Goal: Task Accomplishment & Management: Use online tool/utility

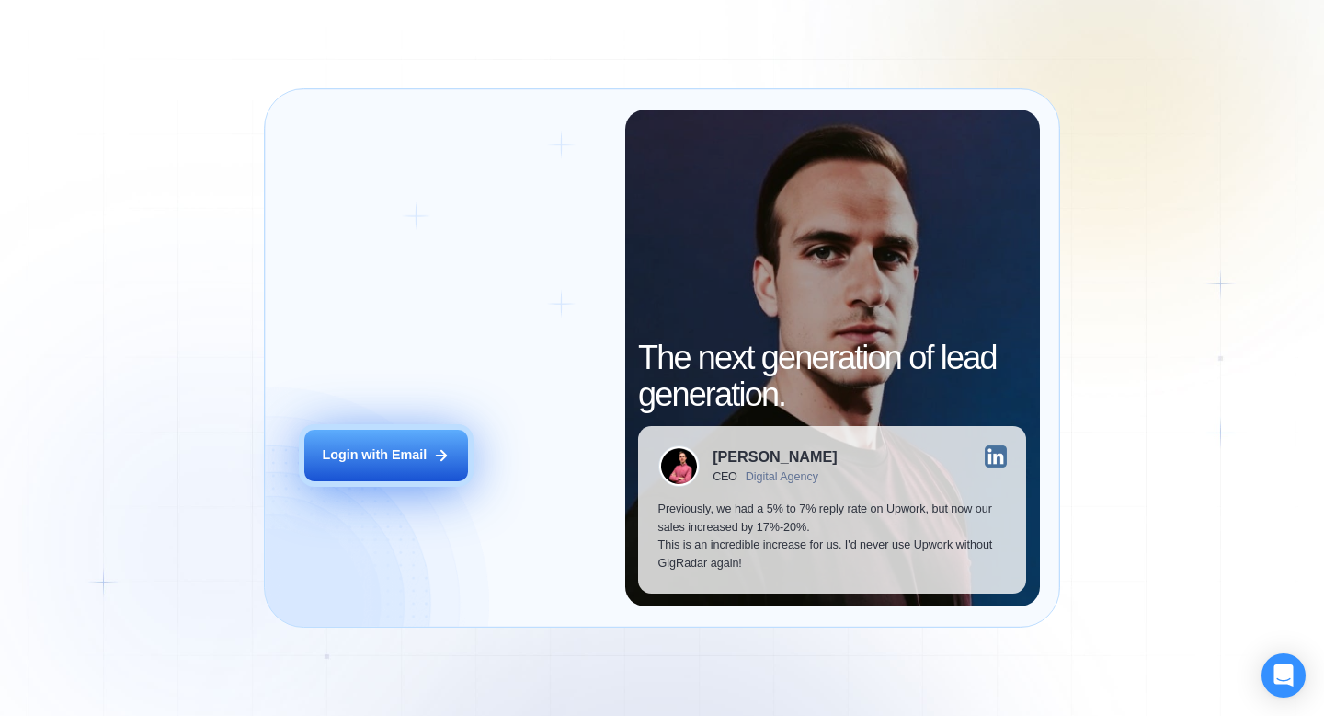
click at [418, 445] on button "Login with Email" at bounding box center [386, 456] width 164 height 52
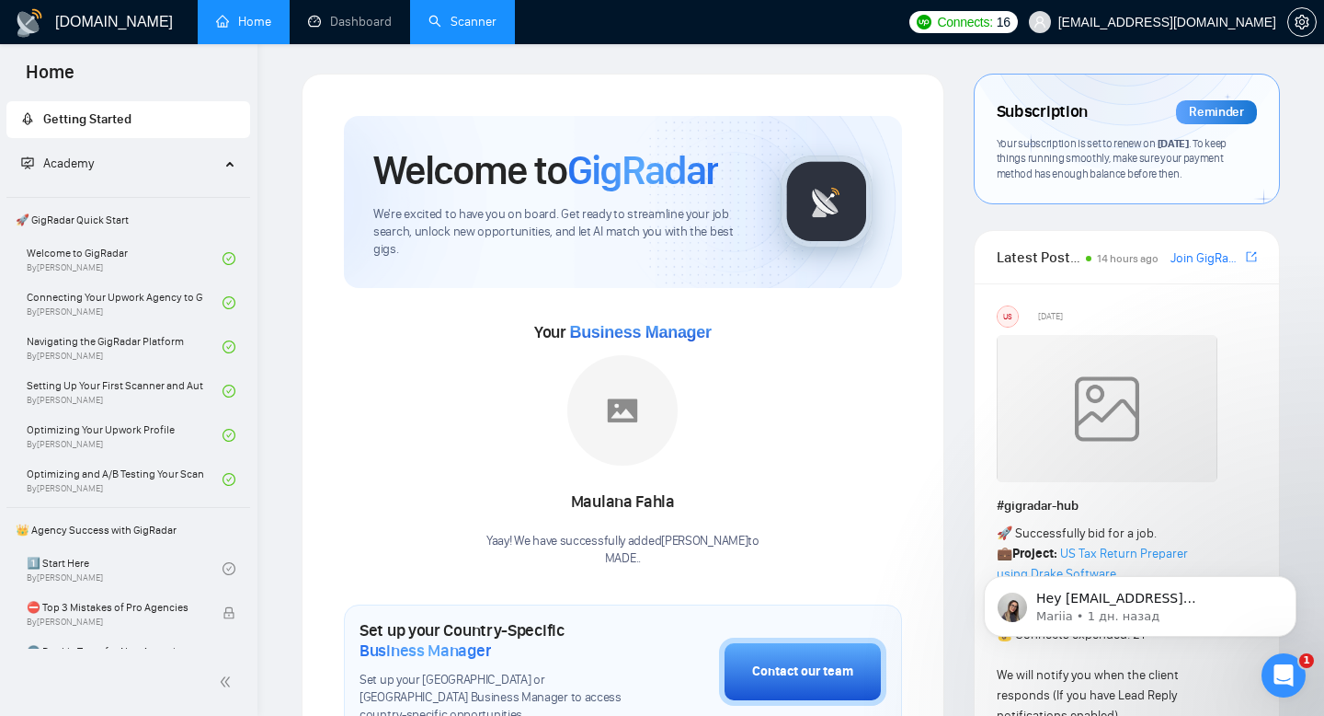
click at [496, 22] on link "Scanner" at bounding box center [463, 22] width 68 height 16
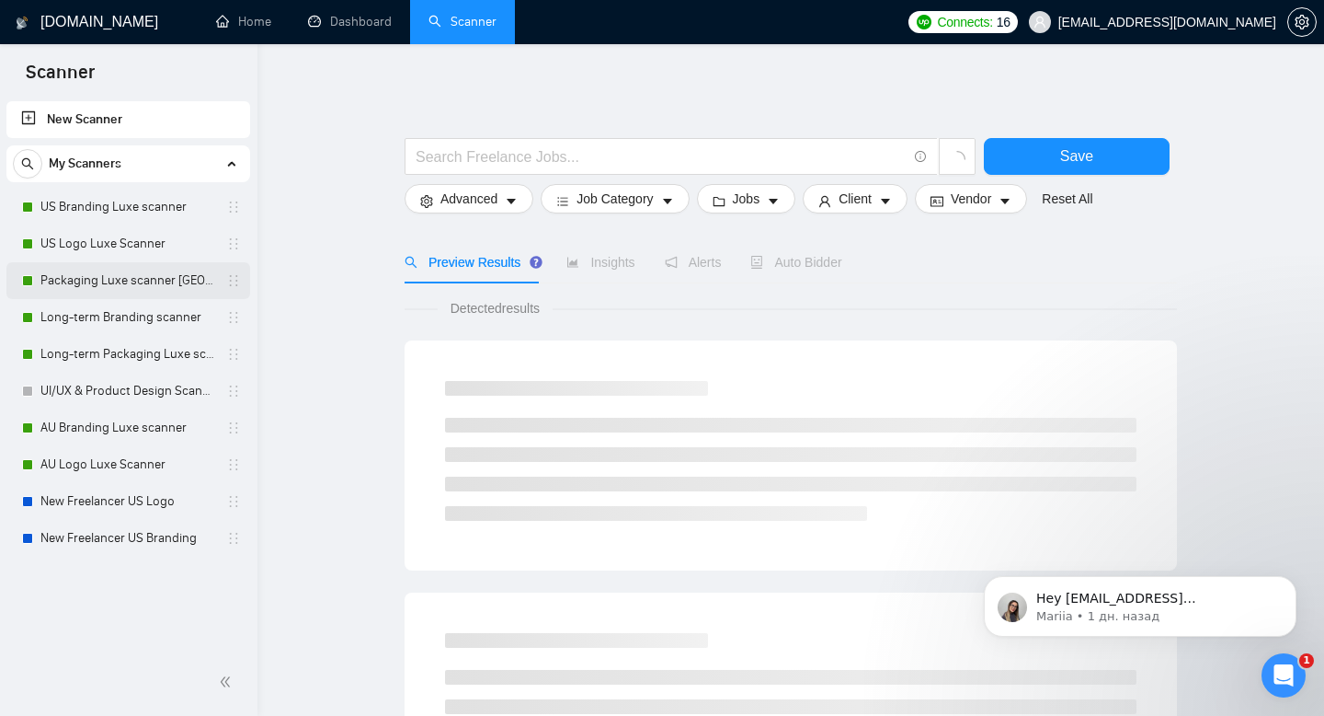
click at [77, 274] on link "Packaging Luxe scanner USA" at bounding box center [127, 280] width 175 height 37
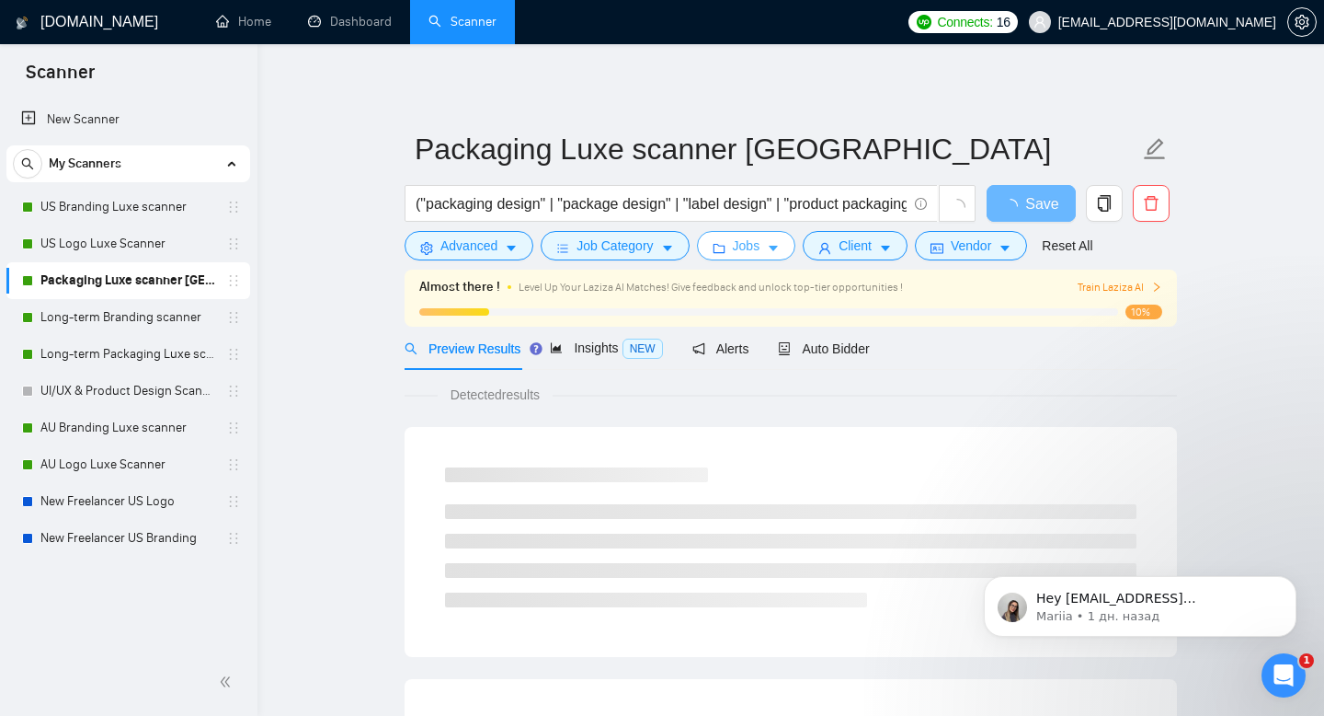
click at [780, 254] on icon "caret-down" at bounding box center [773, 248] width 13 height 13
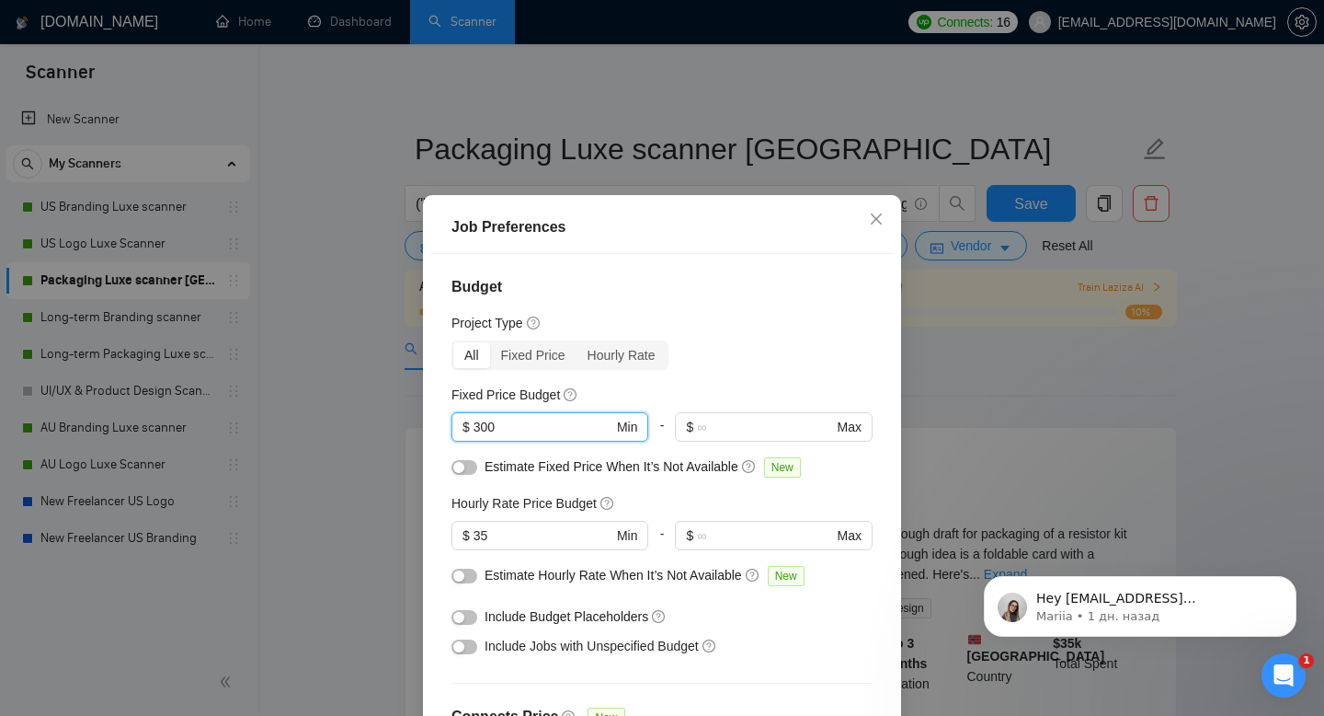
drag, startPoint x: 557, startPoint y: 424, endPoint x: 321, endPoint y: 410, distance: 236.8
click at [322, 410] on div "Job Preferences Budget Project Type All Fixed Price Hourly Rate Fixed Price Bud…" at bounding box center [662, 358] width 1324 height 716
type input "250"
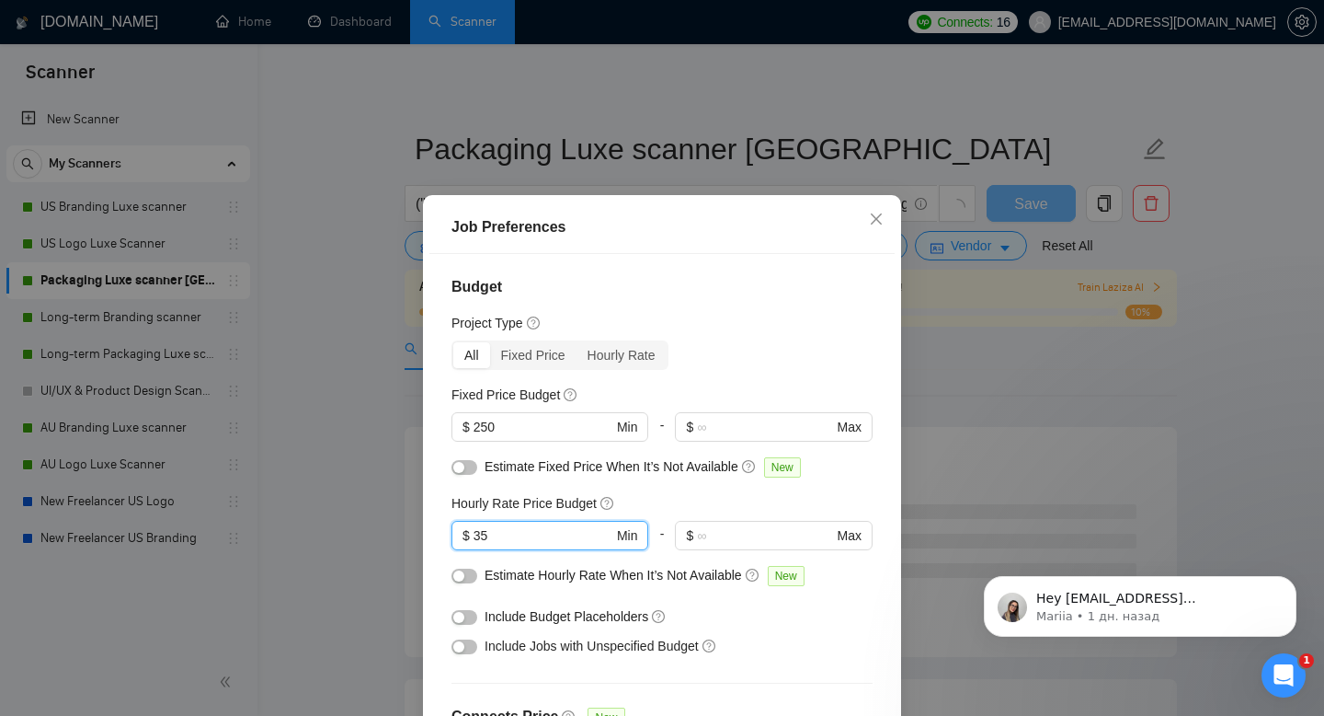
drag, startPoint x: 510, startPoint y: 528, endPoint x: 418, endPoint y: 514, distance: 93.9
click at [433, 522] on div "Budget Project Type All Fixed Price Hourly Rate Fixed Price Budget $ 250 Min - …" at bounding box center [662, 504] width 465 height 501
type input "30"
click at [771, 309] on div "Budget Project Type All Fixed Price Hourly Rate Fixed Price Budget $ 250 Min - …" at bounding box center [662, 504] width 465 height 501
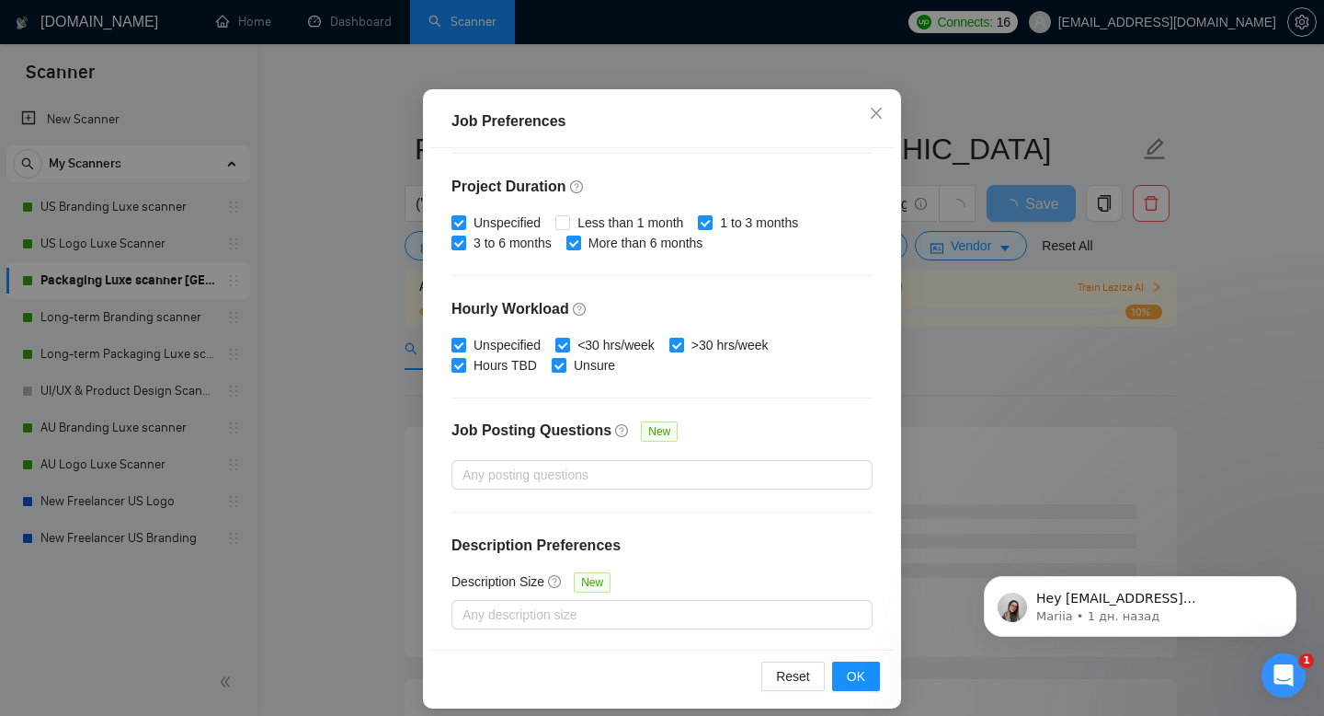
scroll to position [120, 0]
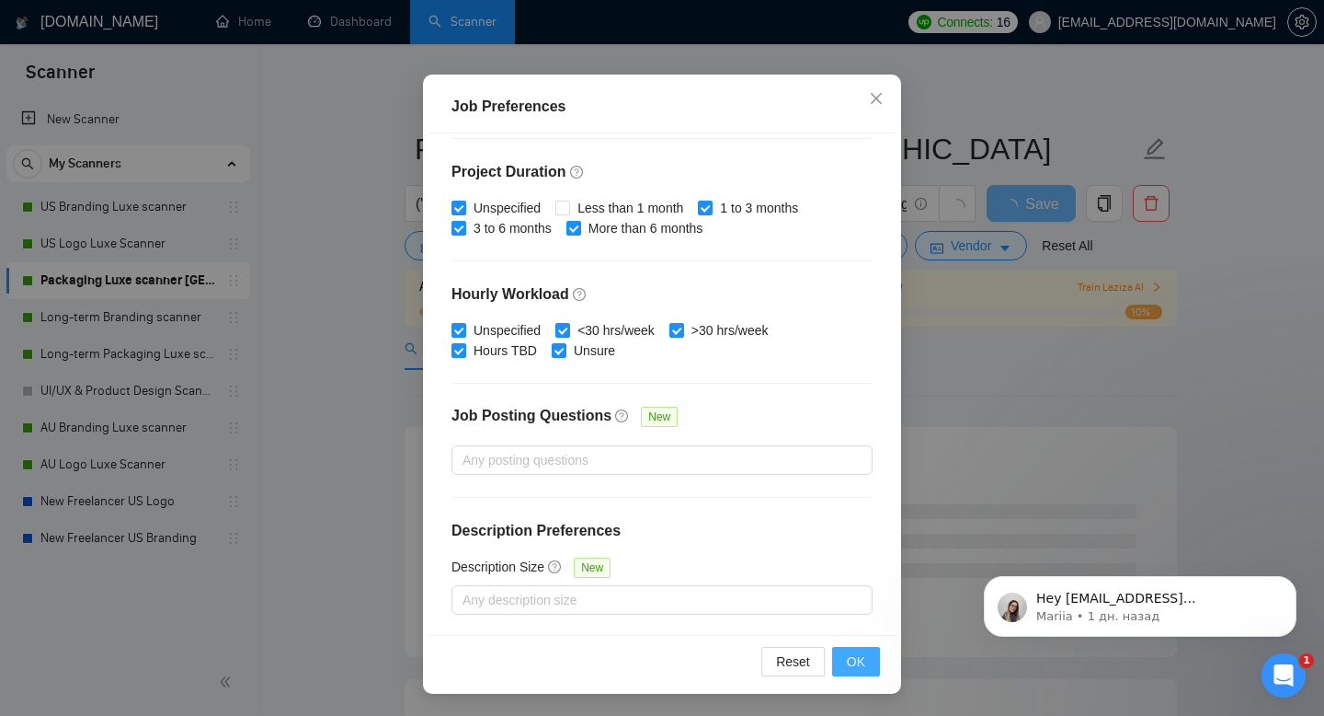
click at [868, 670] on button "OK" at bounding box center [856, 661] width 48 height 29
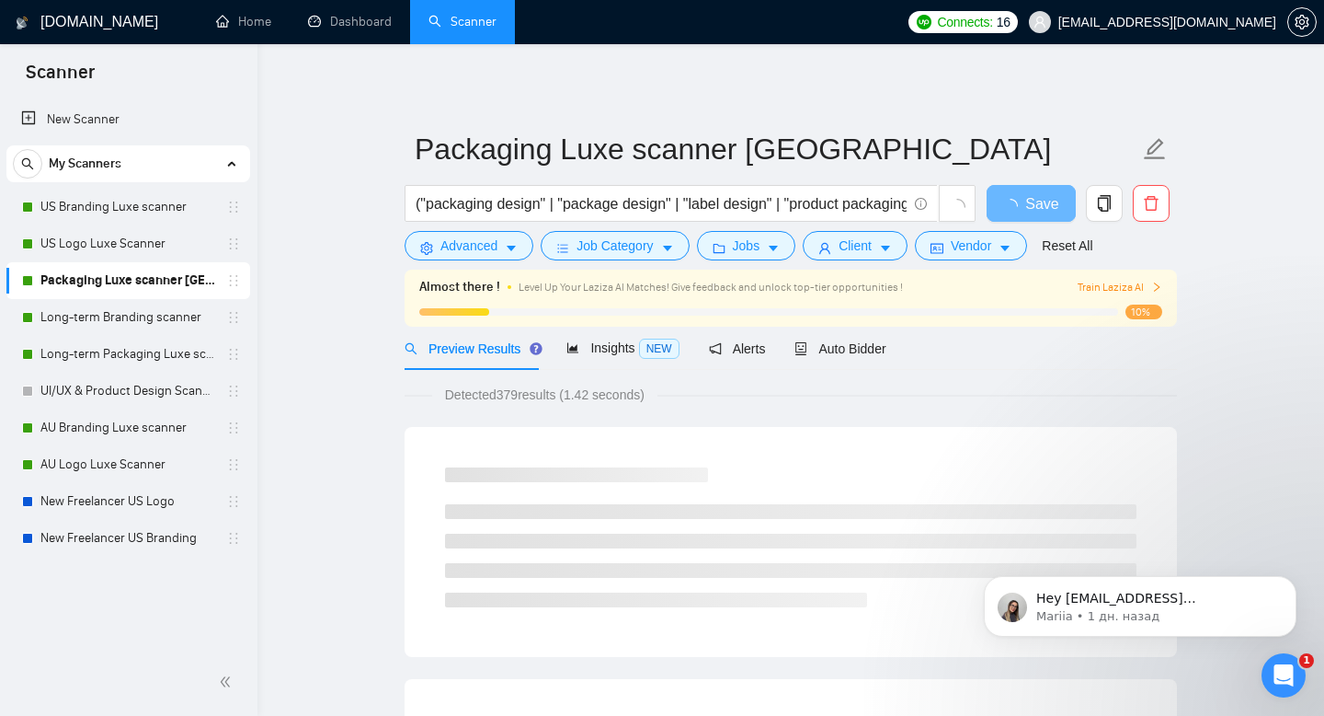
scroll to position [35, 0]
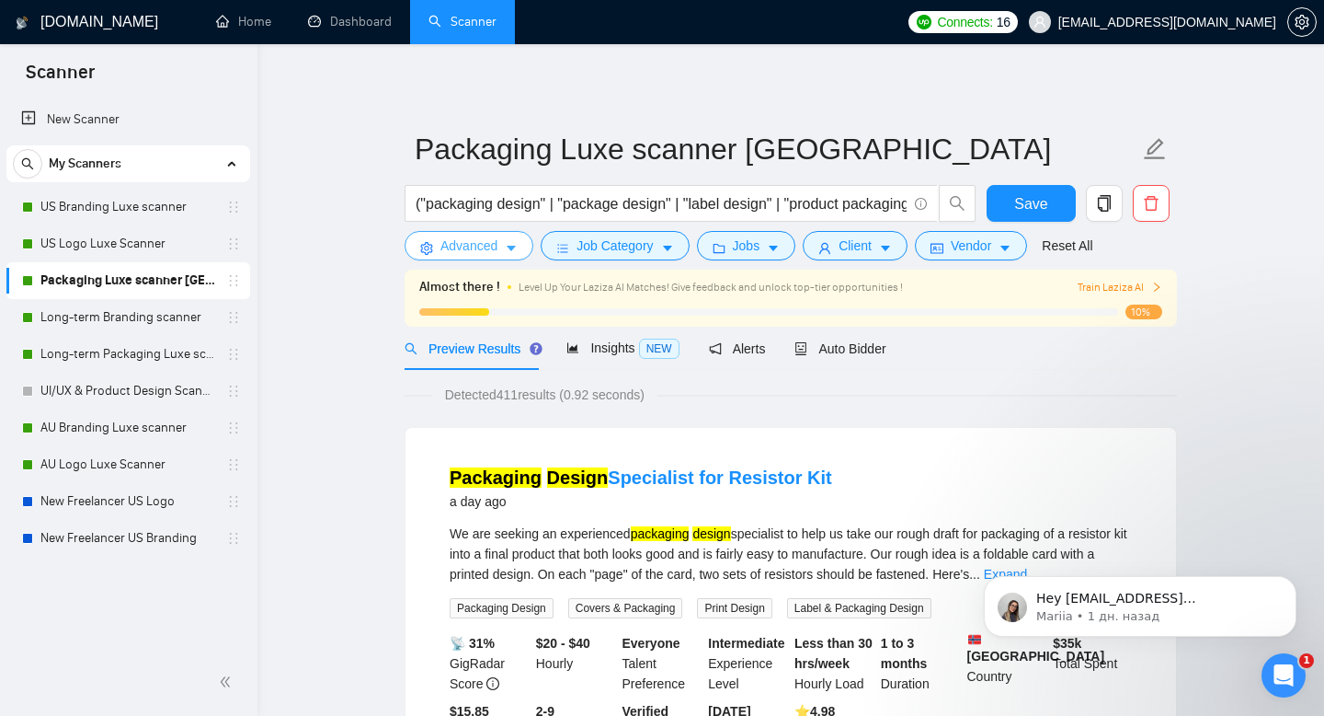
click at [514, 250] on icon "caret-down" at bounding box center [511, 248] width 13 height 13
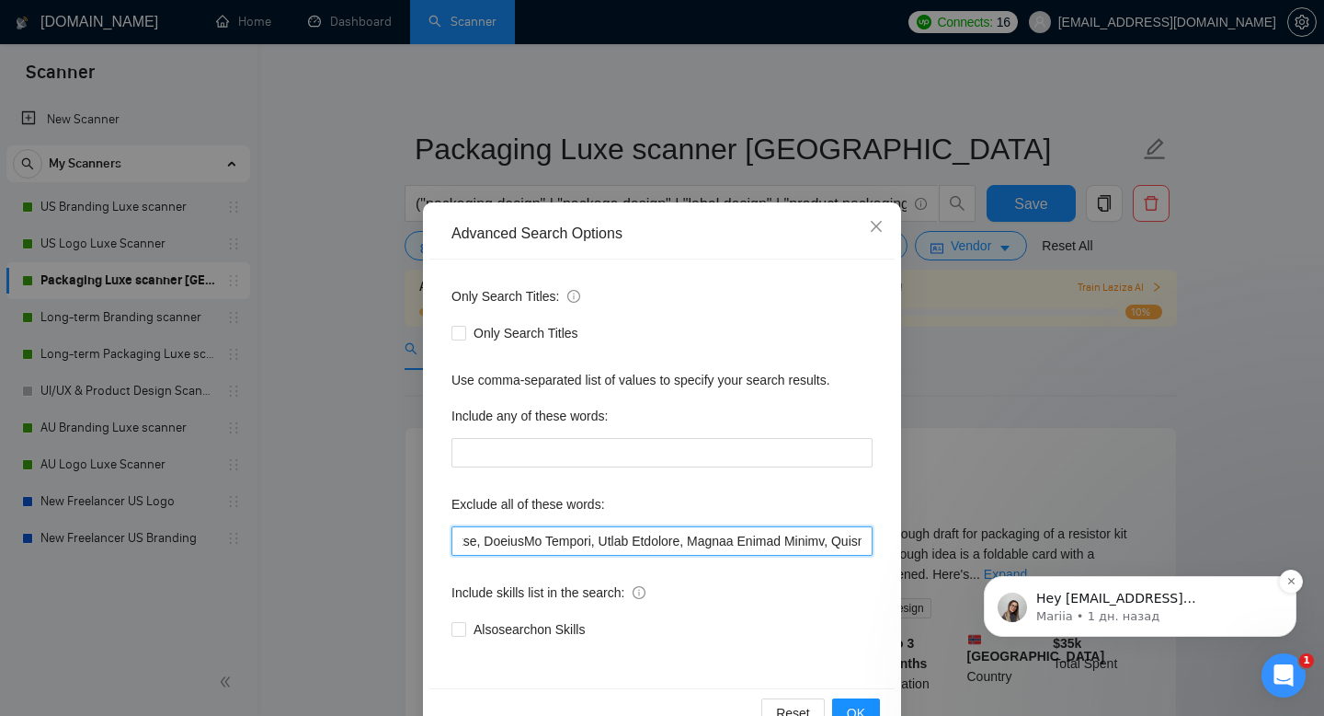
scroll to position [0, 6556]
drag, startPoint x: 1418, startPoint y: 998, endPoint x: 1184, endPoint y: 613, distance: 451.1
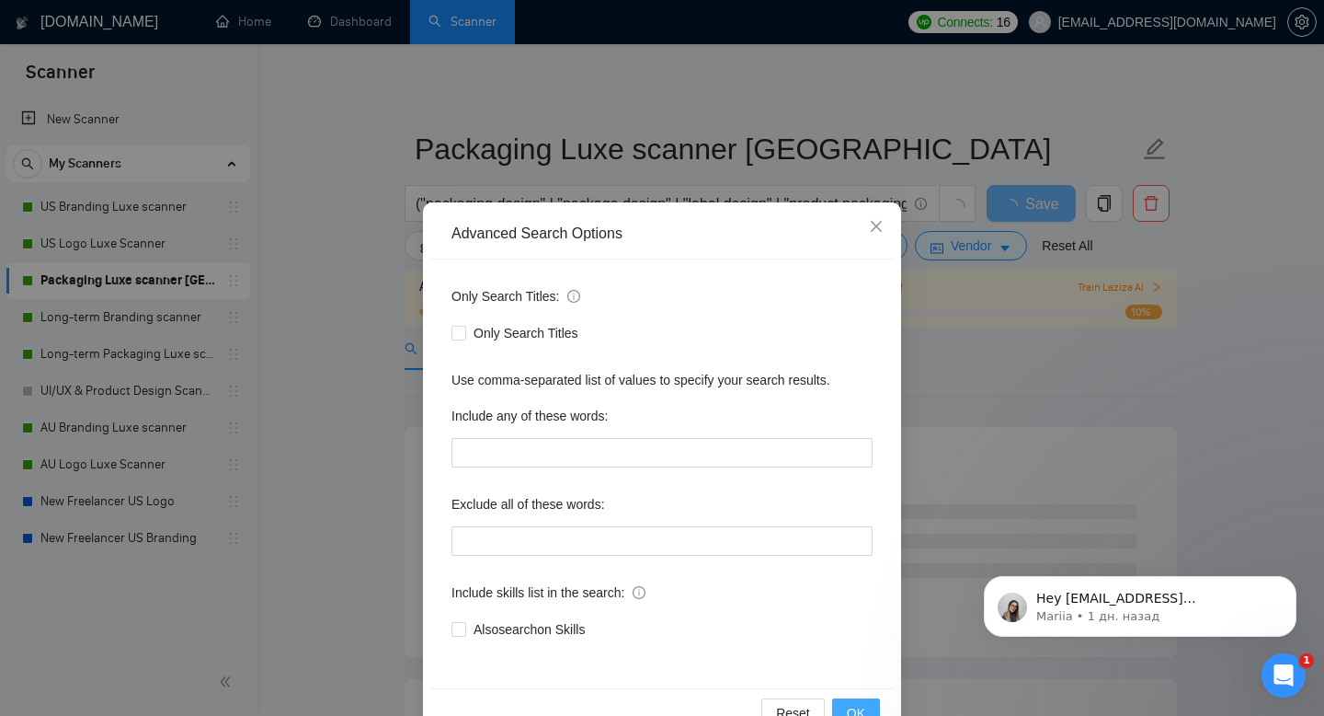
click at [862, 711] on span "OK" at bounding box center [856, 713] width 18 height 20
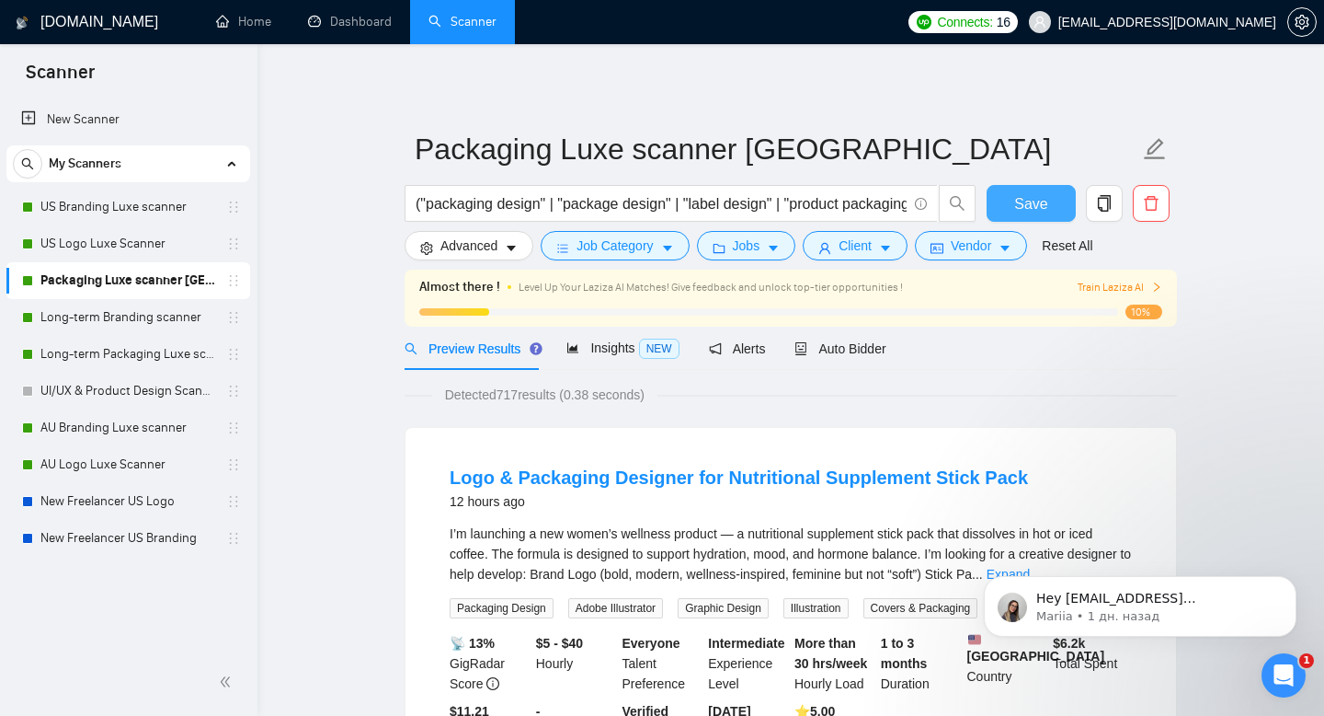
click at [1032, 198] on span "Save" at bounding box center [1031, 203] width 33 height 23
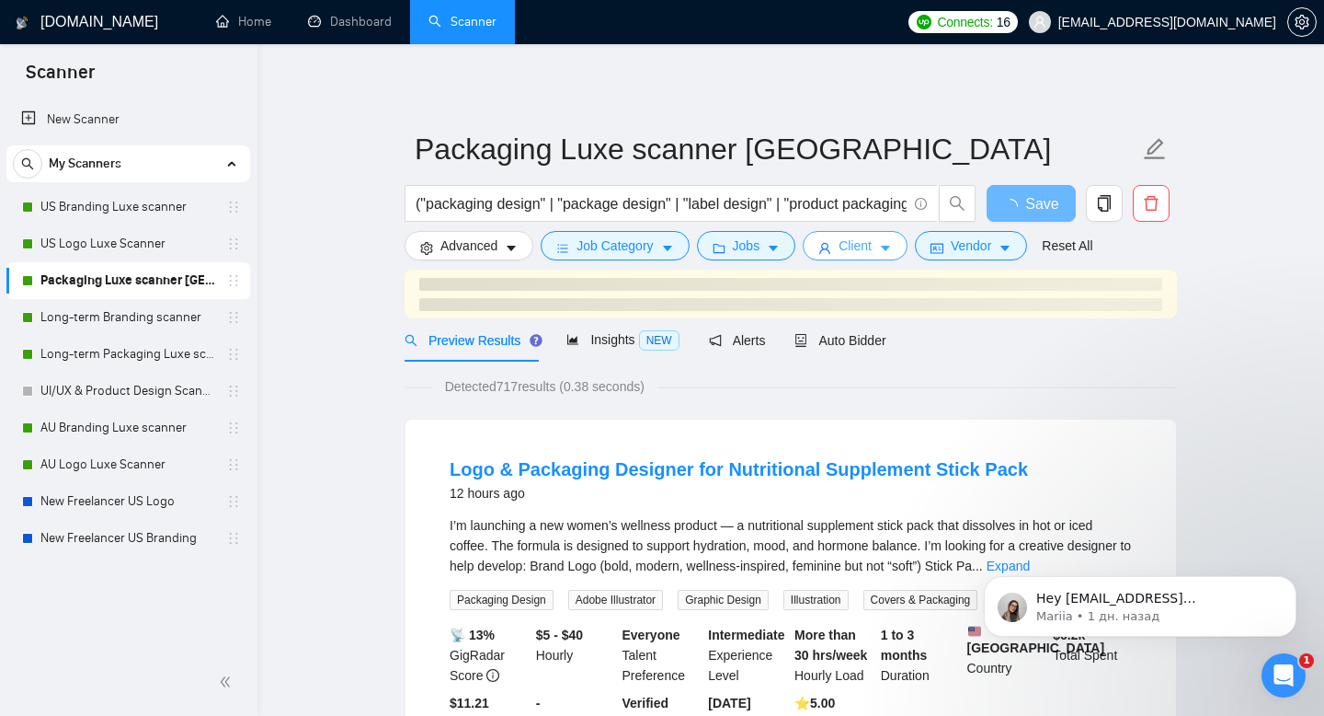
click at [880, 249] on button "Client" at bounding box center [855, 245] width 105 height 29
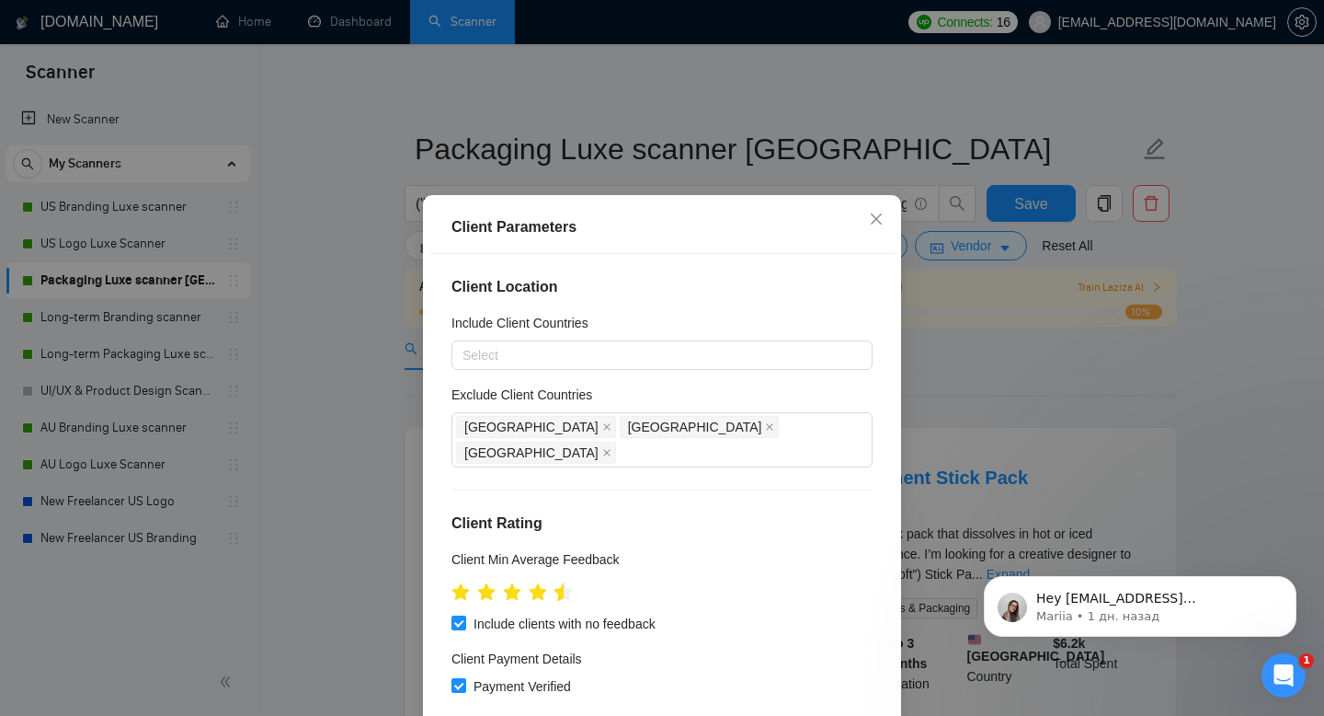
click at [557, 582] on icon "star" at bounding box center [564, 592] width 20 height 20
click at [682, 517] on div "Client Location Include Client Countries Select Exclude Client Countries India …" at bounding box center [662, 504] width 465 height 501
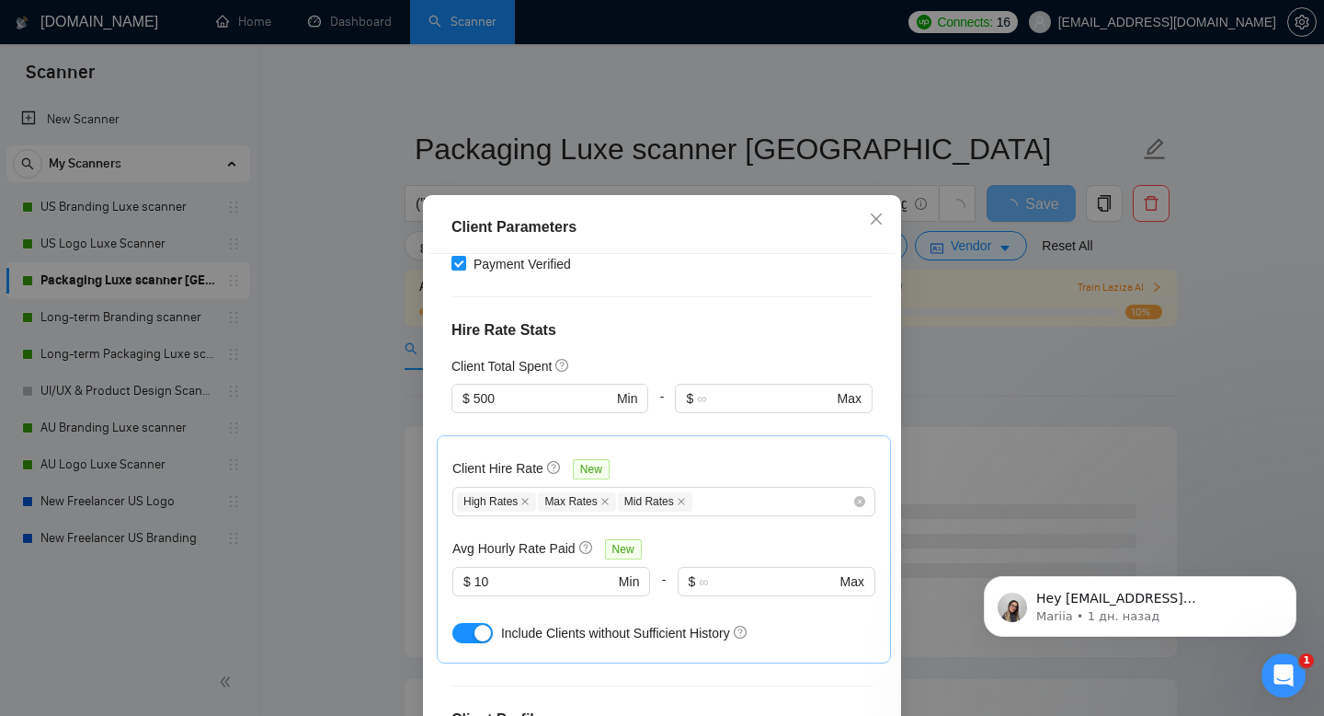
scroll to position [425, 0]
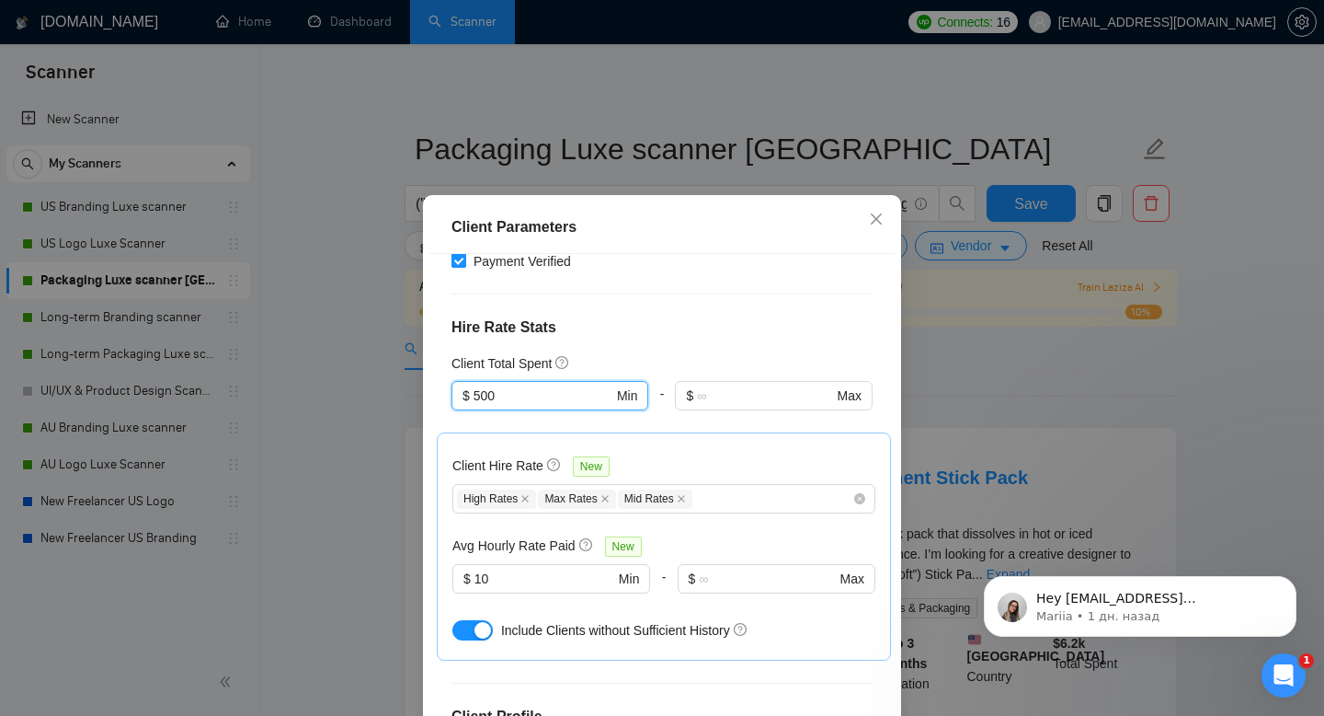
drag, startPoint x: 531, startPoint y: 370, endPoint x: 402, endPoint y: 345, distance: 131.1
click at [406, 349] on div "Client Parameters Client Location Include Client Countries Select Exclude Clien…" at bounding box center [662, 358] width 1324 height 716
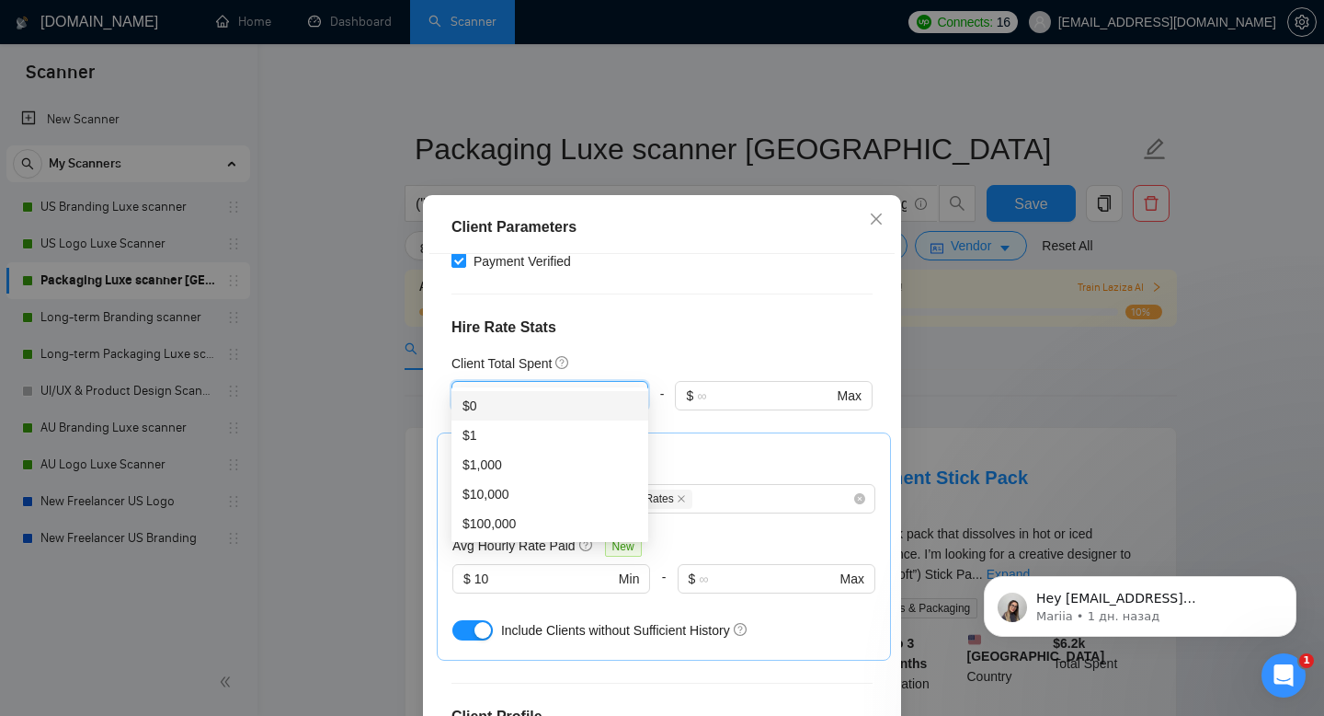
click at [482, 408] on div "$0" at bounding box center [550, 405] width 175 height 20
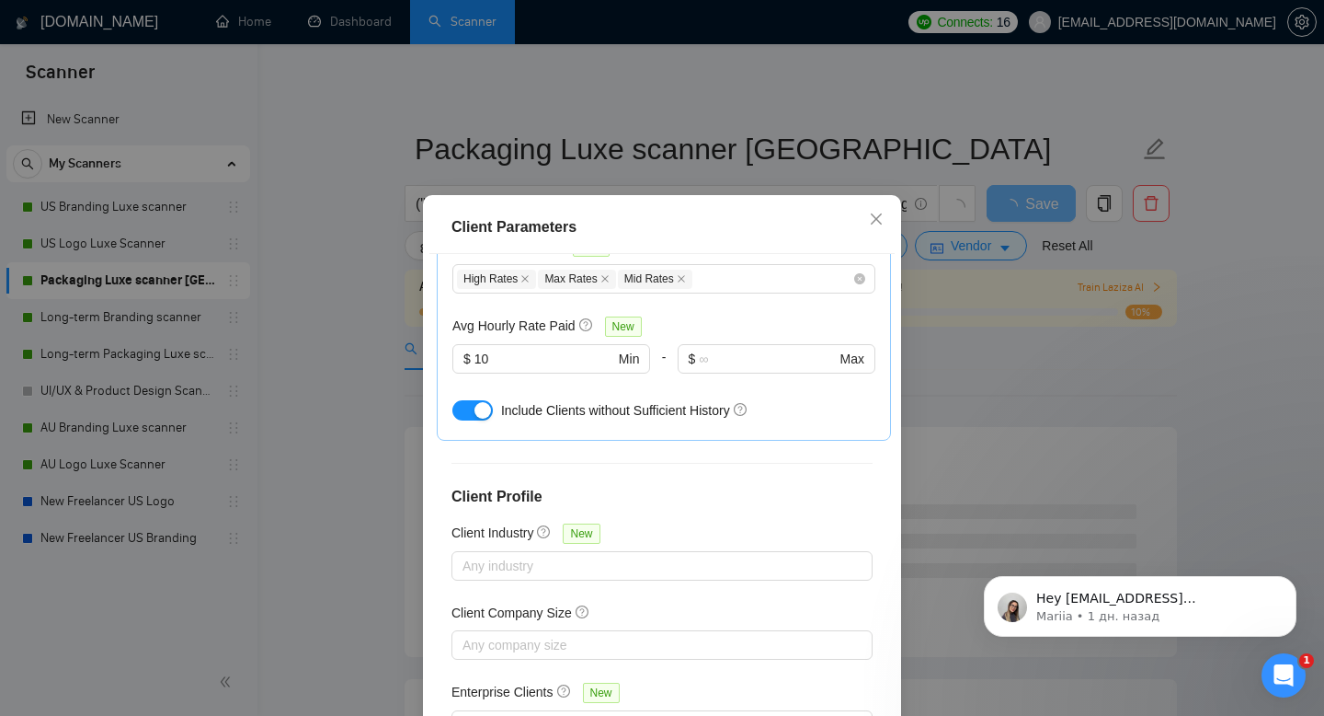
scroll to position [120, 0]
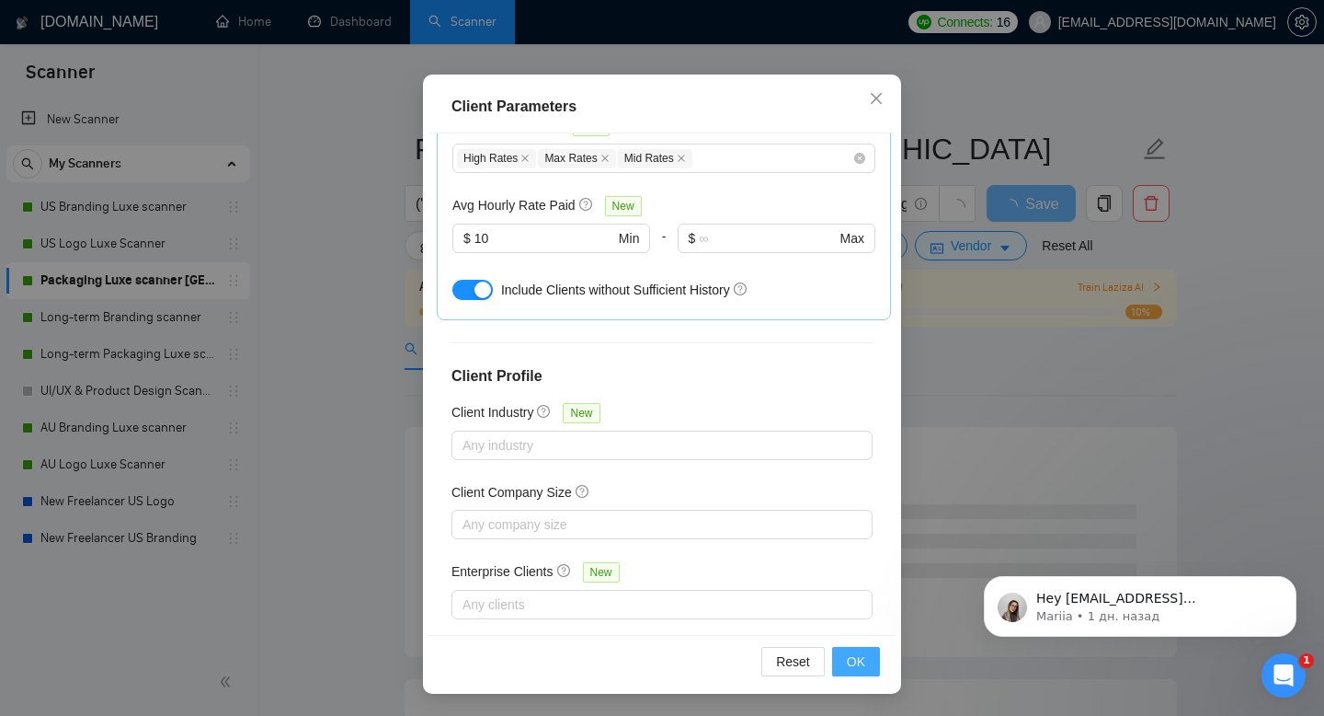
click at [855, 669] on span "OK" at bounding box center [856, 661] width 18 height 20
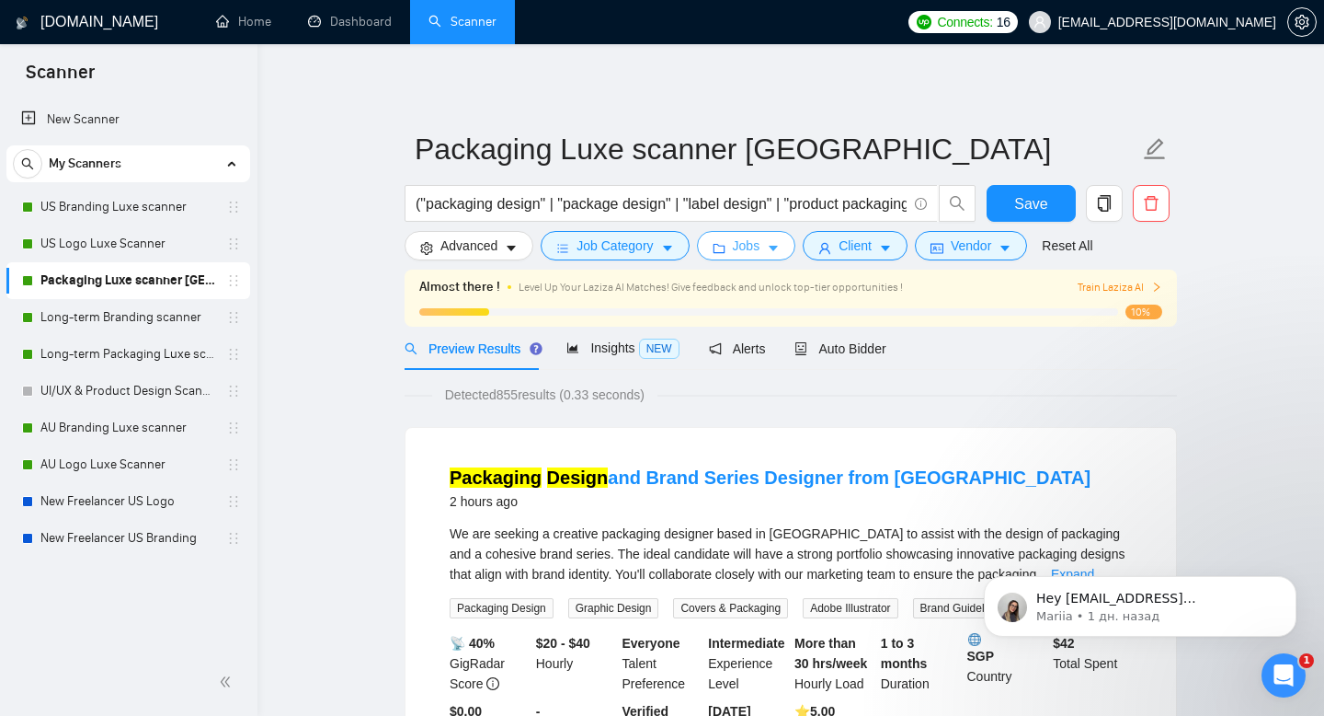
click at [761, 246] on span "Jobs" at bounding box center [747, 245] width 28 height 20
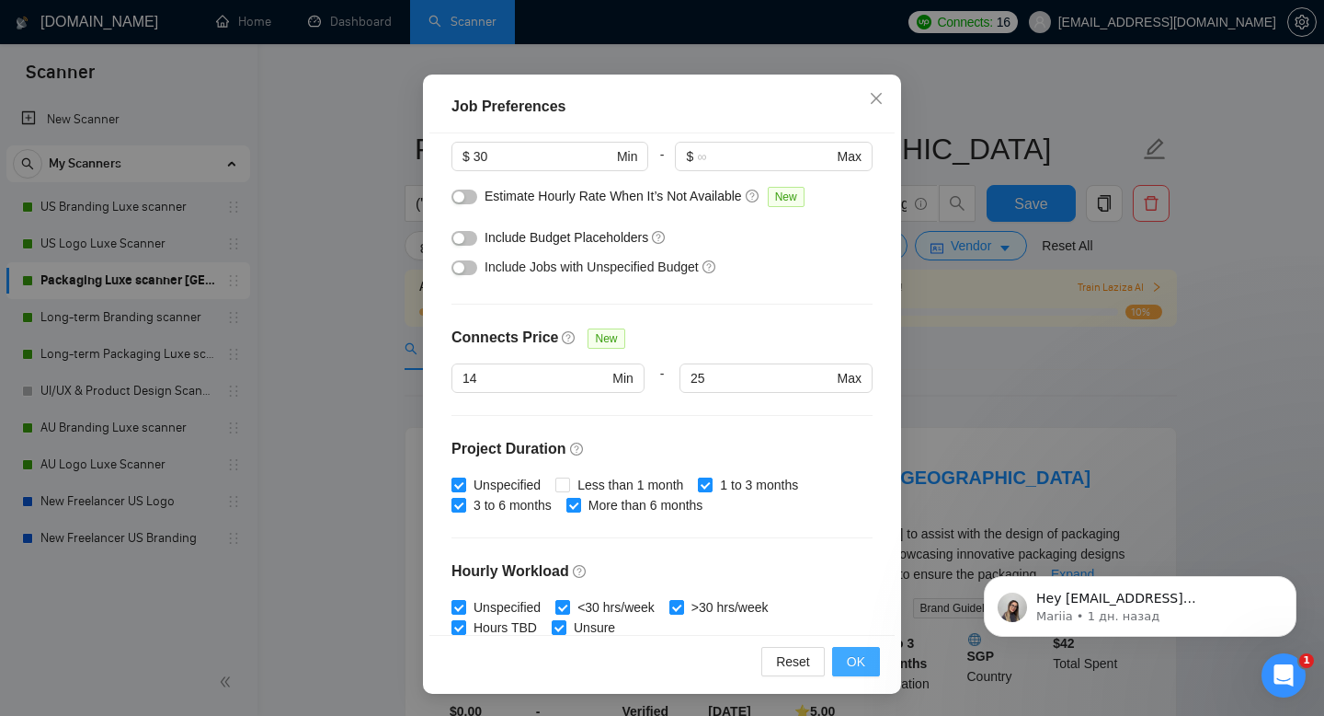
scroll to position [260, 0]
click at [861, 663] on span "OK" at bounding box center [856, 661] width 18 height 20
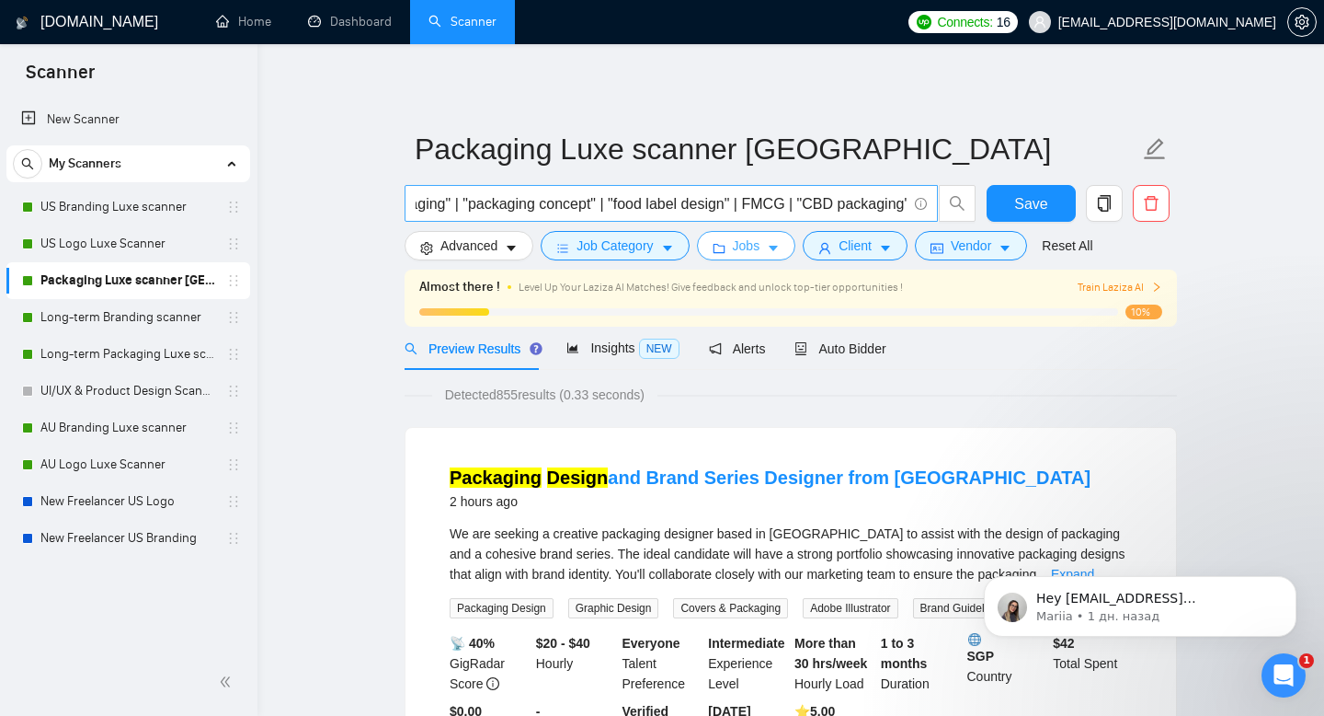
scroll to position [0, 1182]
click at [1019, 198] on span "Save" at bounding box center [1031, 203] width 33 height 23
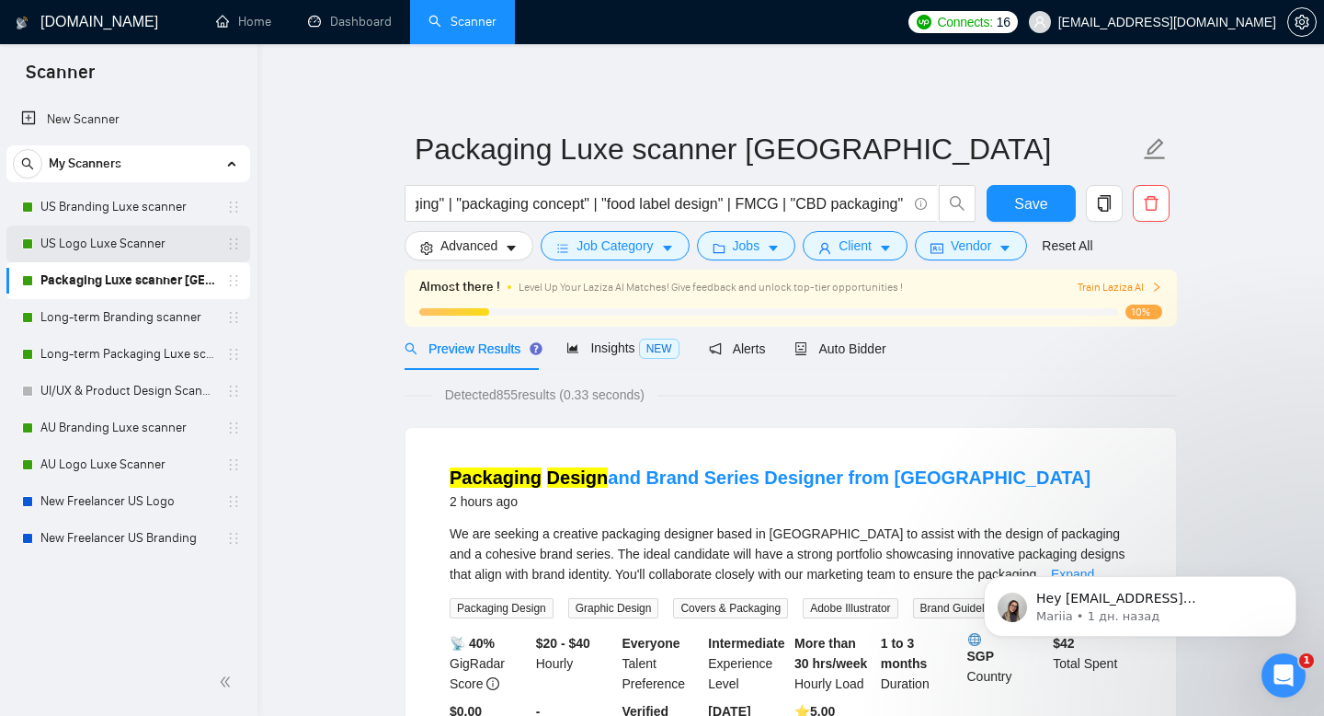
click at [146, 243] on link "US Logo Luxe Scanner" at bounding box center [127, 243] width 175 height 37
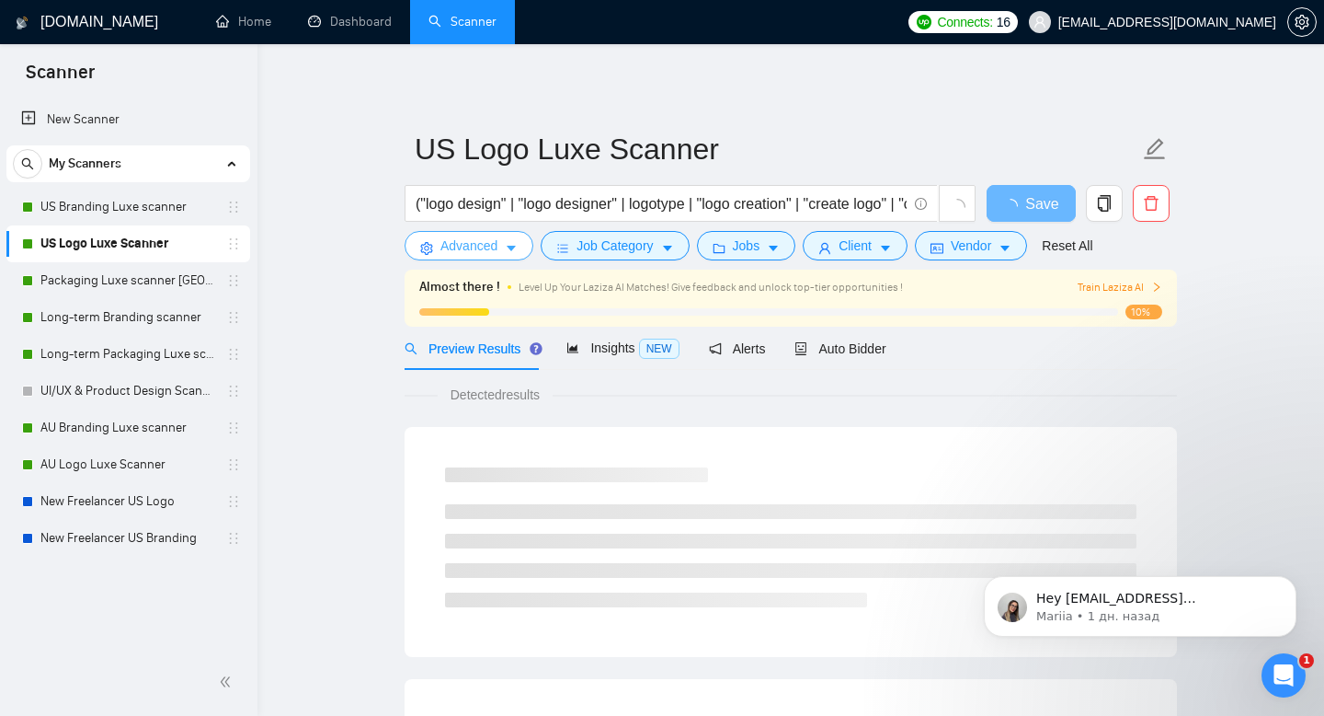
click at [508, 243] on icon "caret-down" at bounding box center [511, 248] width 13 height 13
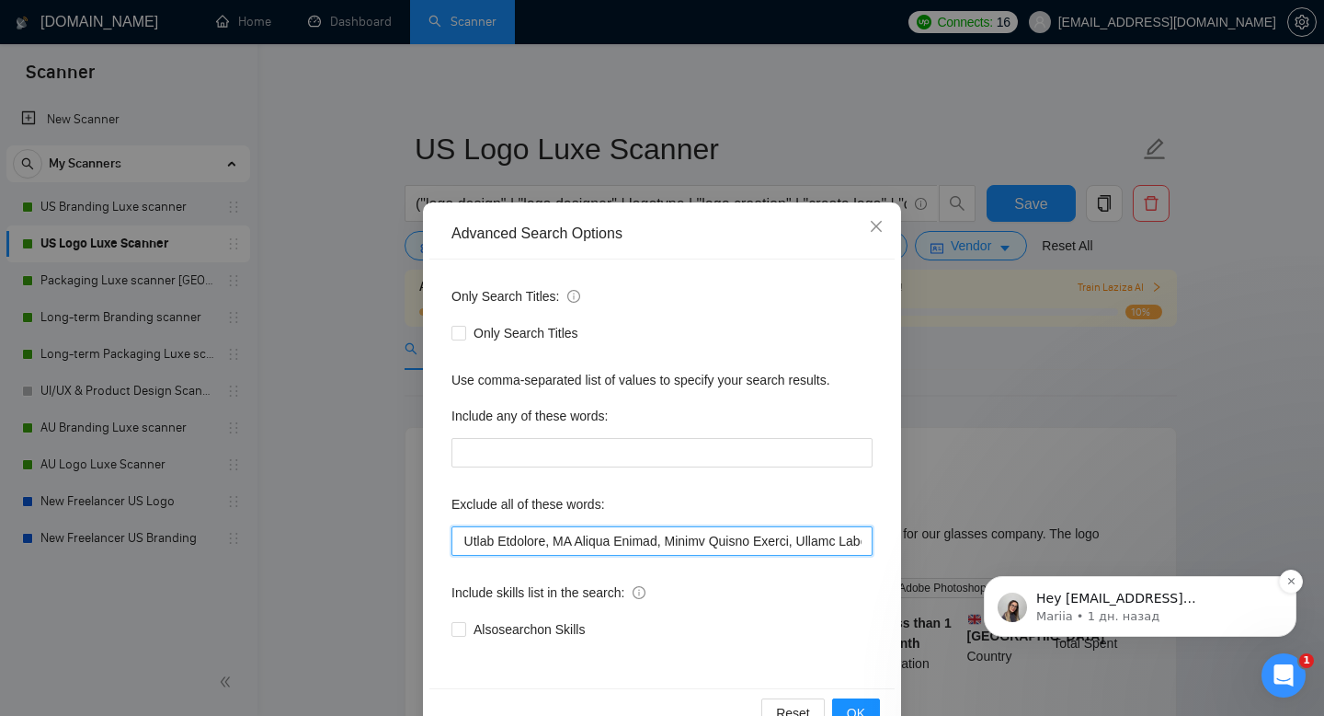
scroll to position [0, 6880]
drag, startPoint x: 1416, startPoint y: 999, endPoint x: 1221, endPoint y: 560, distance: 480.5
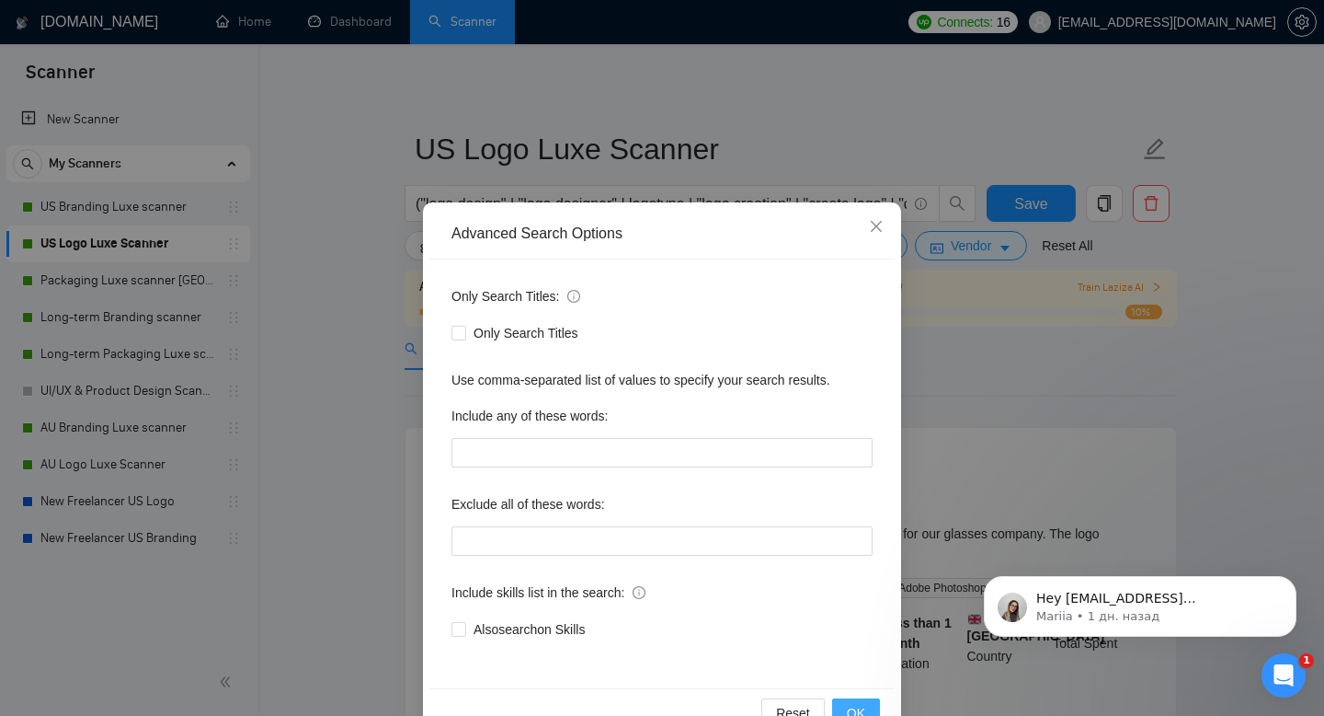
click at [861, 712] on span "OK" at bounding box center [856, 713] width 18 height 20
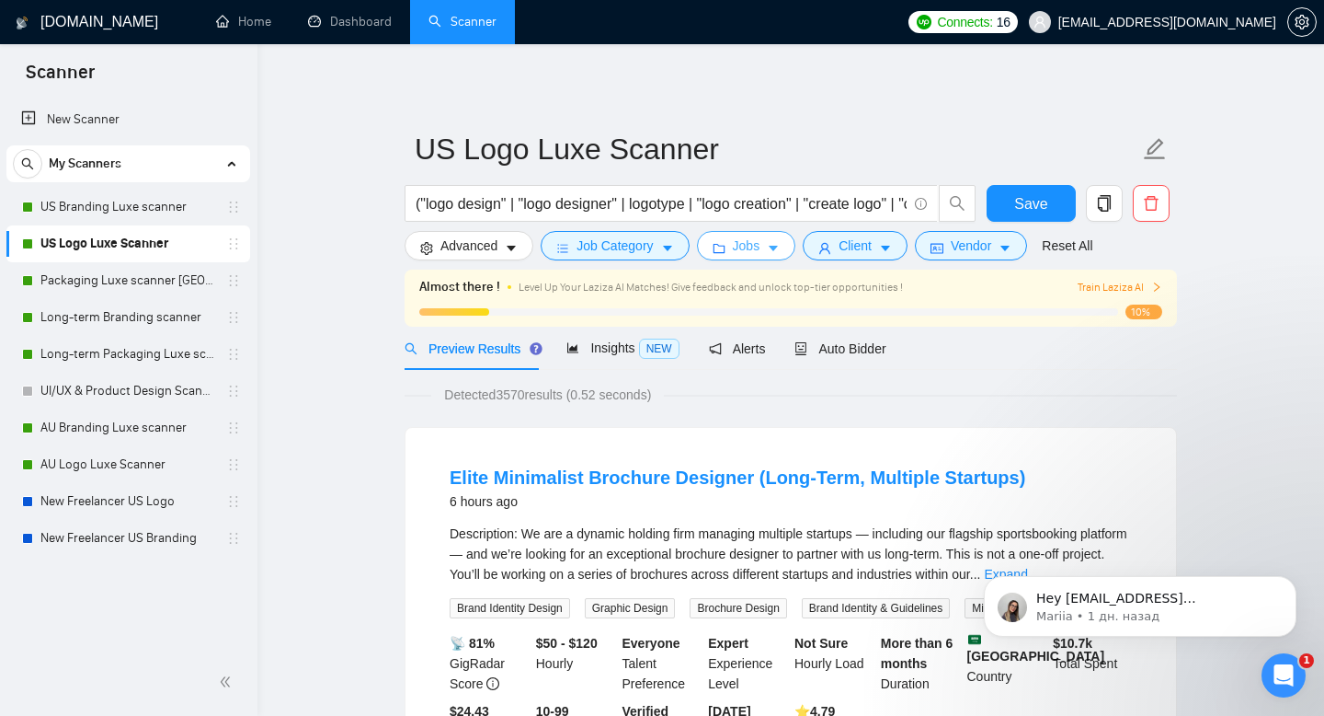
click at [755, 243] on span "Jobs" at bounding box center [747, 245] width 28 height 20
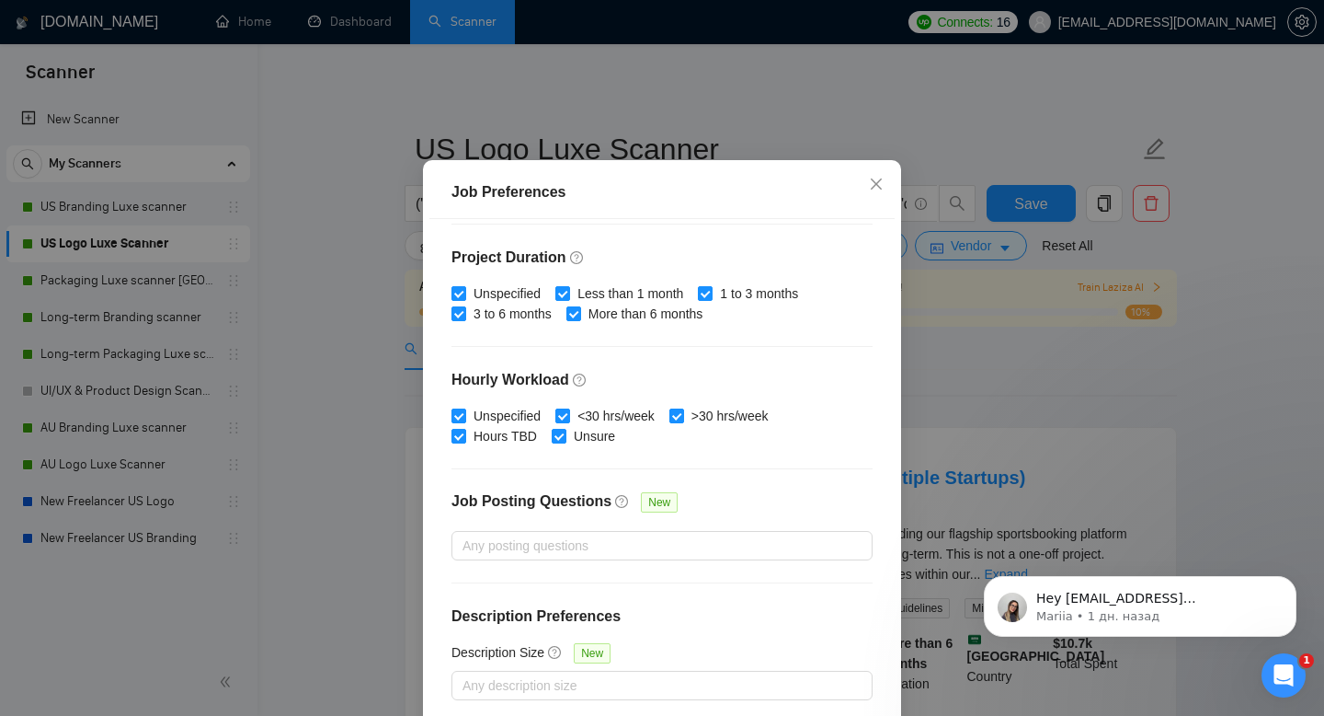
scroll to position [120, 0]
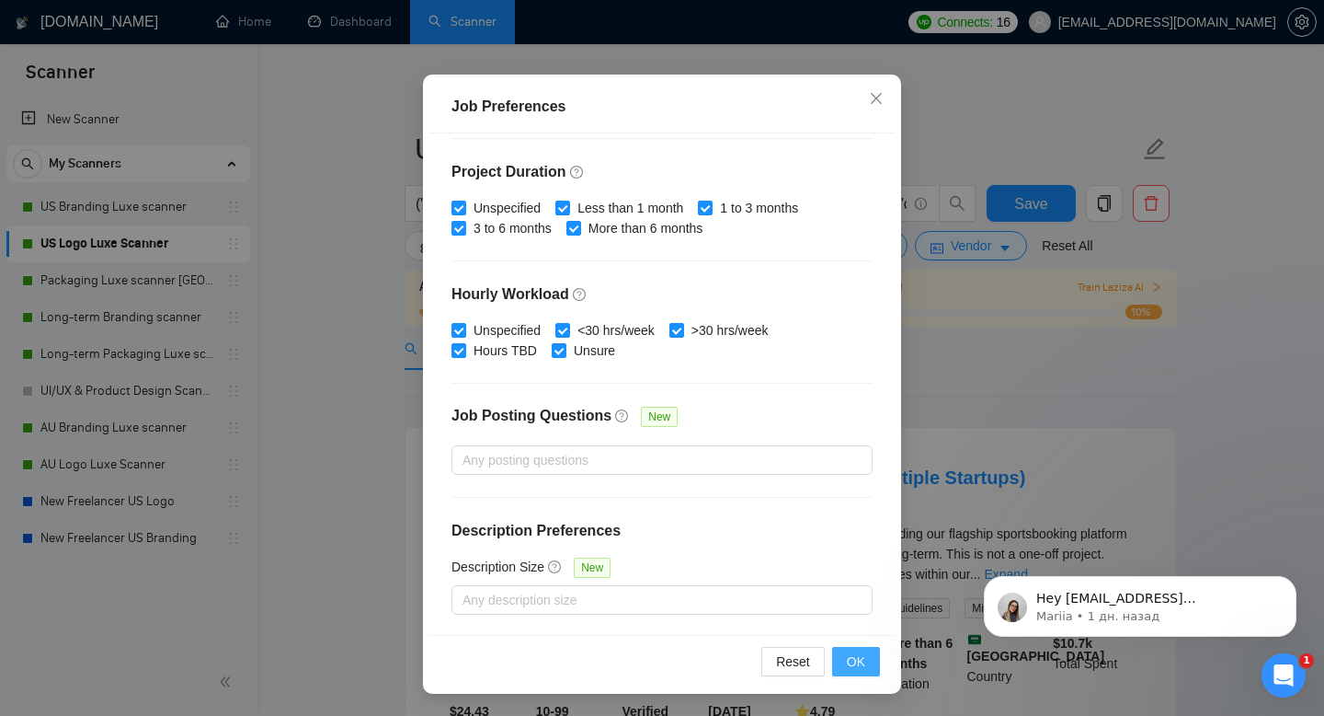
click at [857, 666] on span "OK" at bounding box center [856, 661] width 18 height 20
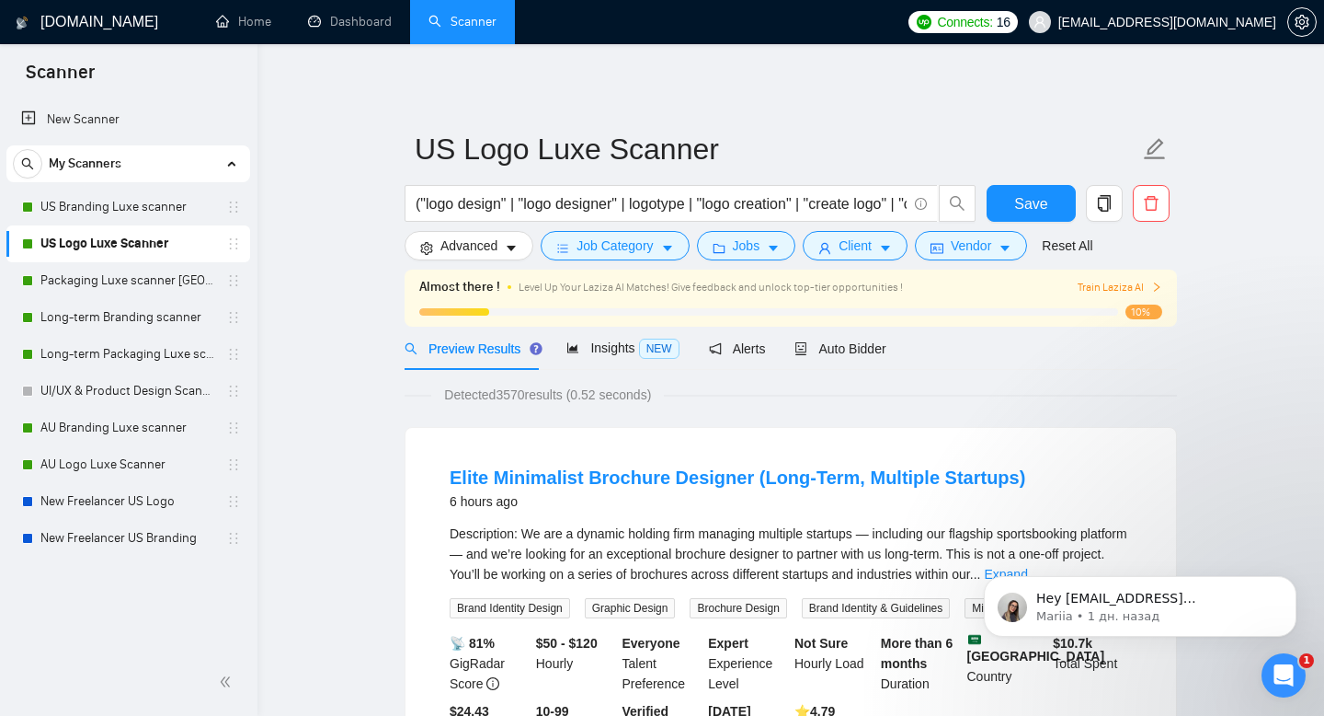
scroll to position [35, 0]
click at [1042, 212] on span "Save" at bounding box center [1031, 203] width 33 height 23
click at [872, 255] on span "Client" at bounding box center [855, 245] width 33 height 20
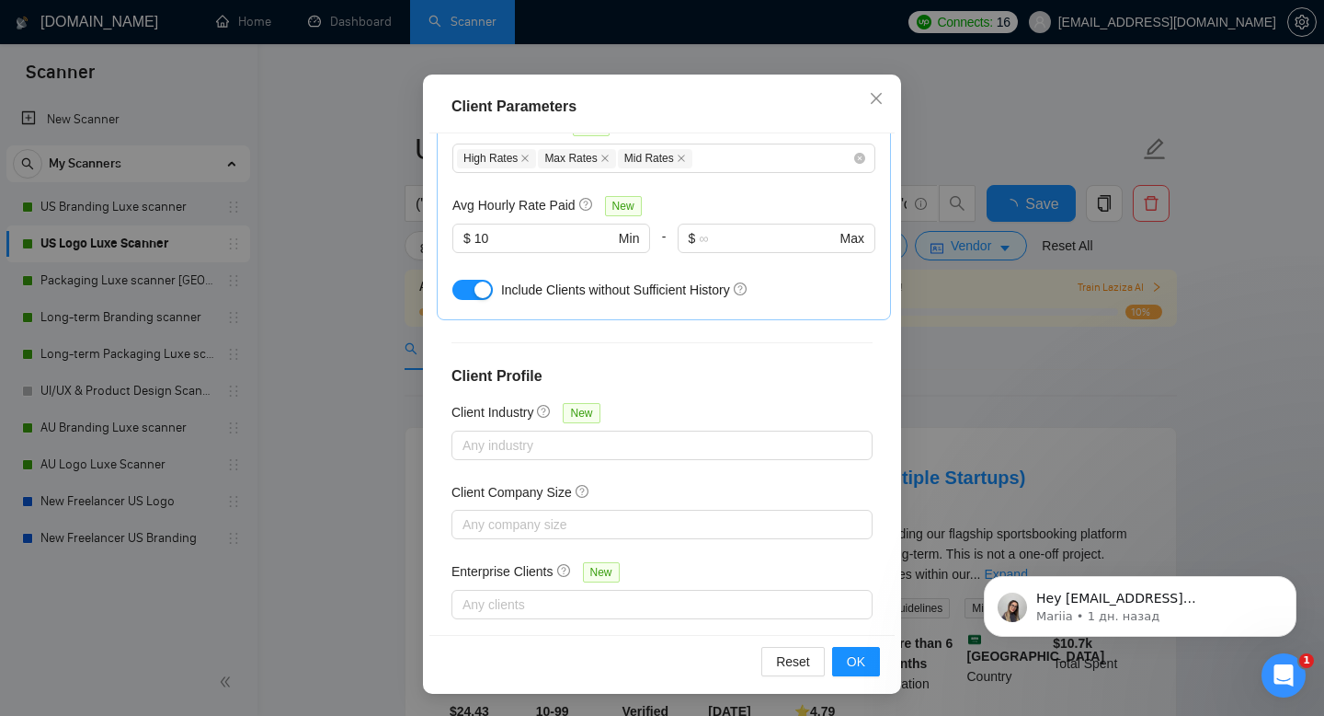
scroll to position [0, 0]
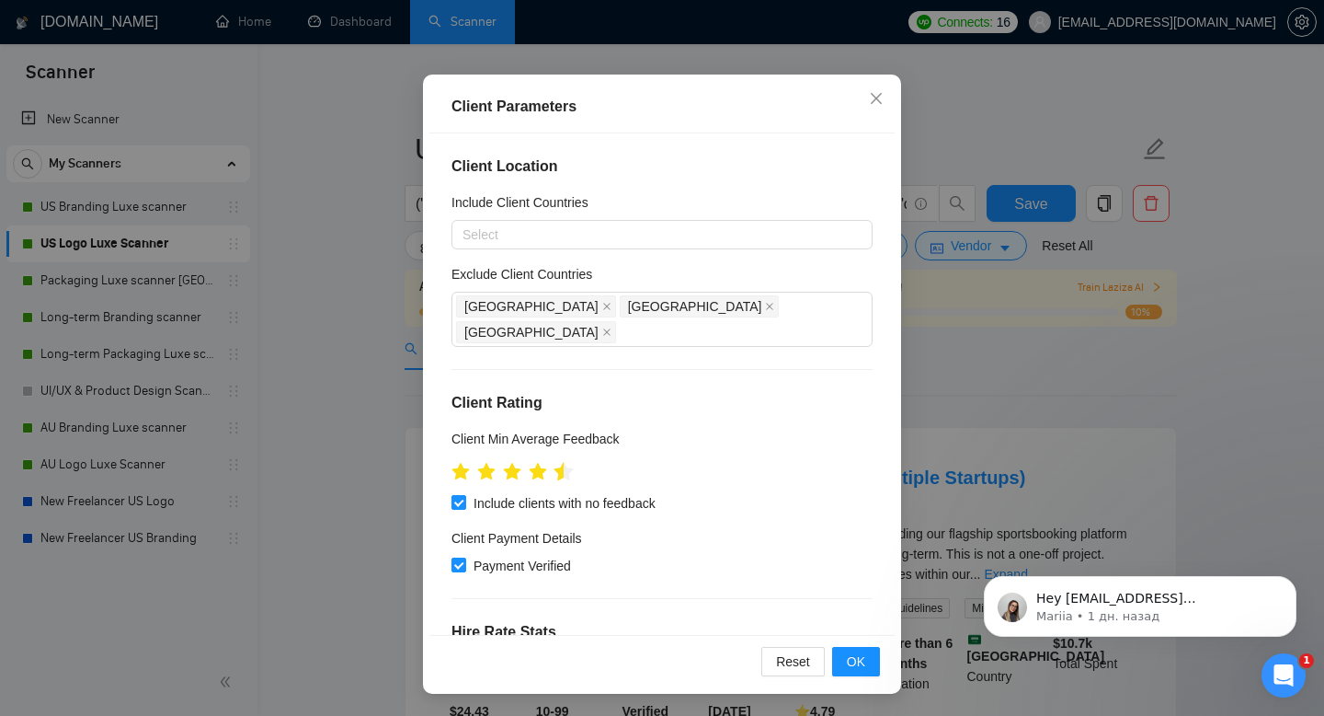
click at [559, 462] on icon "star" at bounding box center [564, 471] width 19 height 18
click at [853, 658] on span "OK" at bounding box center [856, 661] width 18 height 20
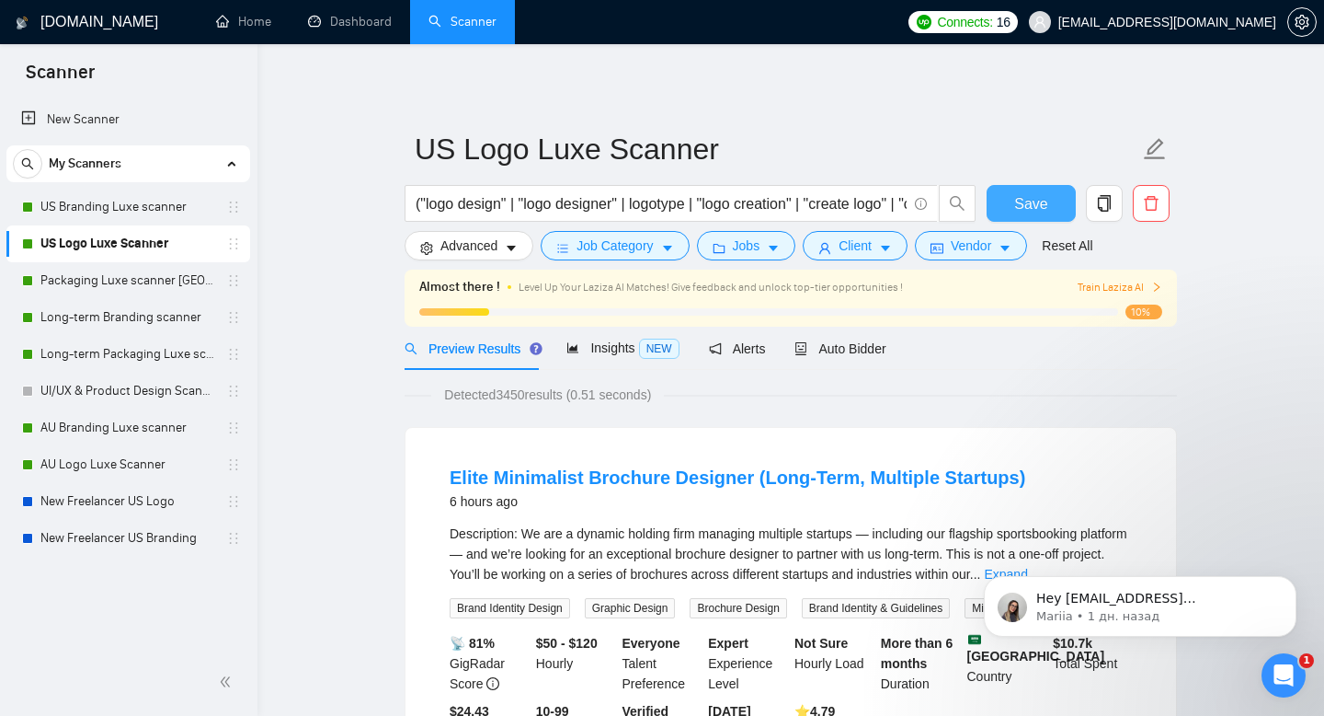
click at [1050, 201] on button "Save" at bounding box center [1031, 203] width 89 height 37
click at [123, 204] on link "US Branding Luxe scanner" at bounding box center [127, 207] width 175 height 37
click at [1142, 610] on p "Mariia • 1 дн. назад" at bounding box center [1155, 616] width 237 height 17
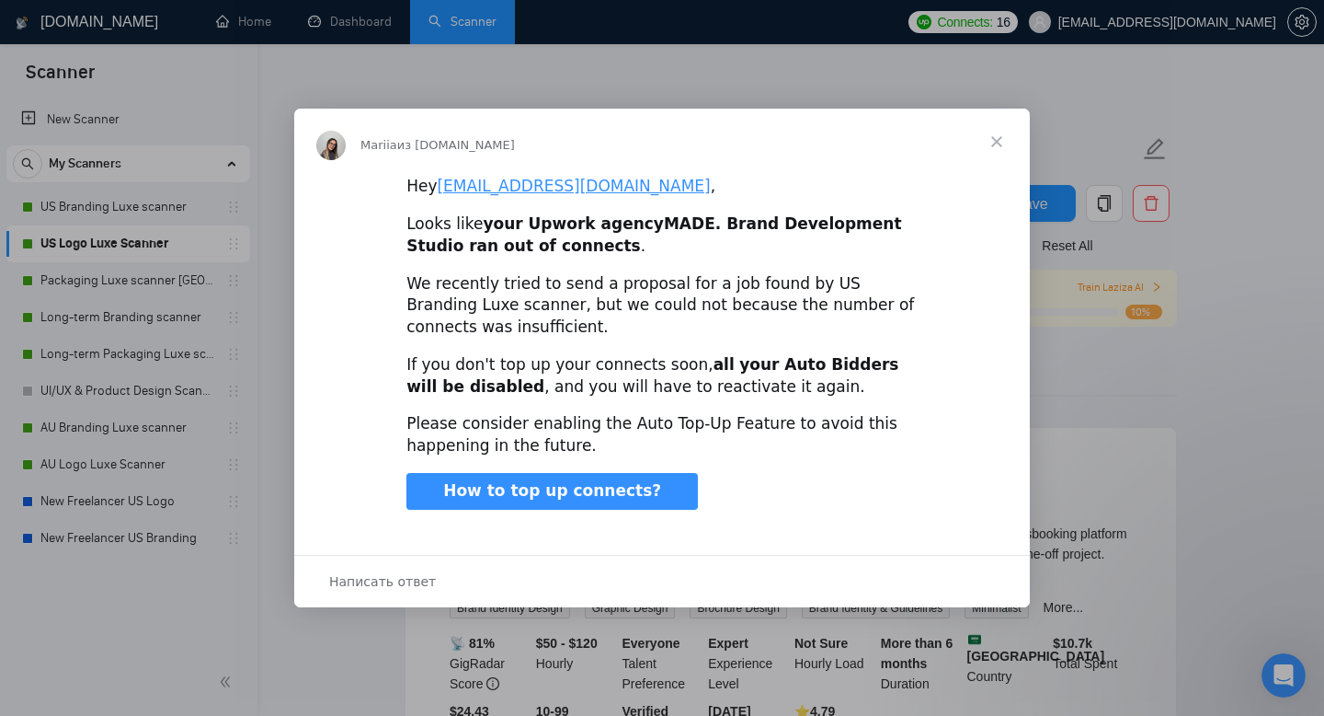
click at [1003, 125] on span "Закрыть" at bounding box center [997, 142] width 66 height 66
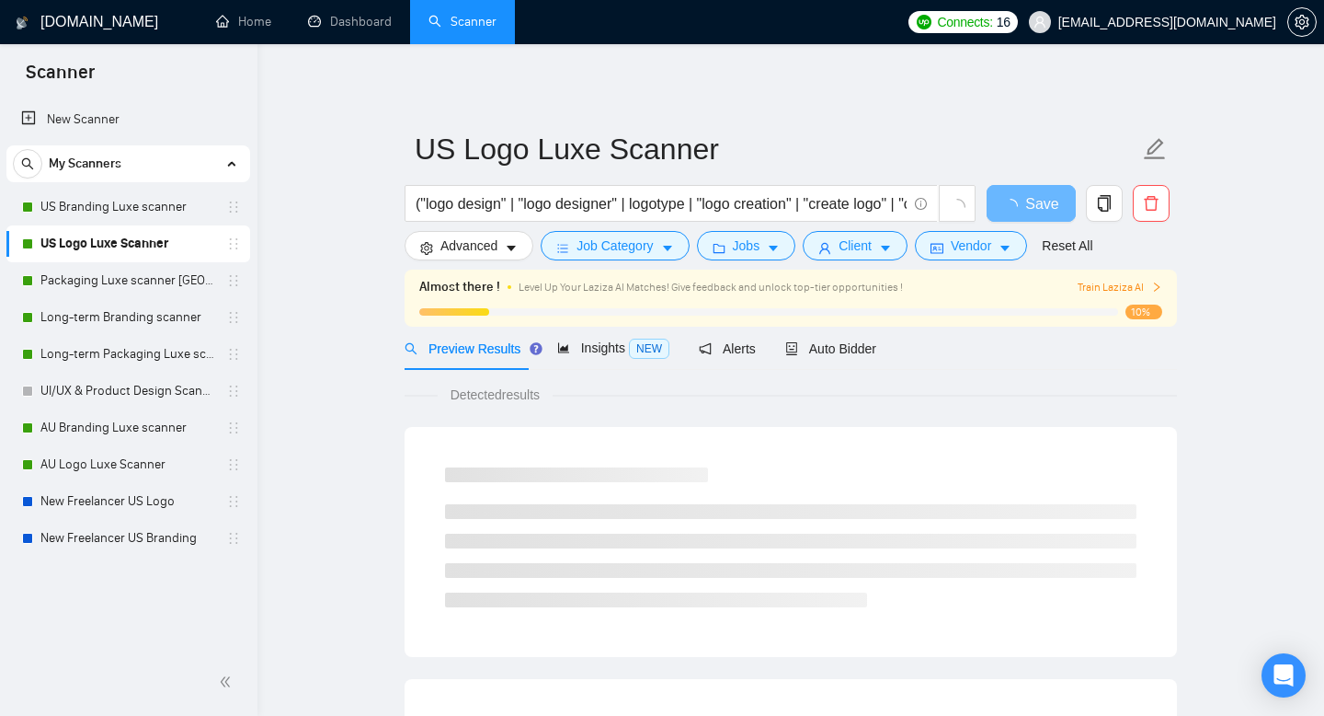
click at [992, 22] on span "Connects:" at bounding box center [964, 22] width 55 height 20
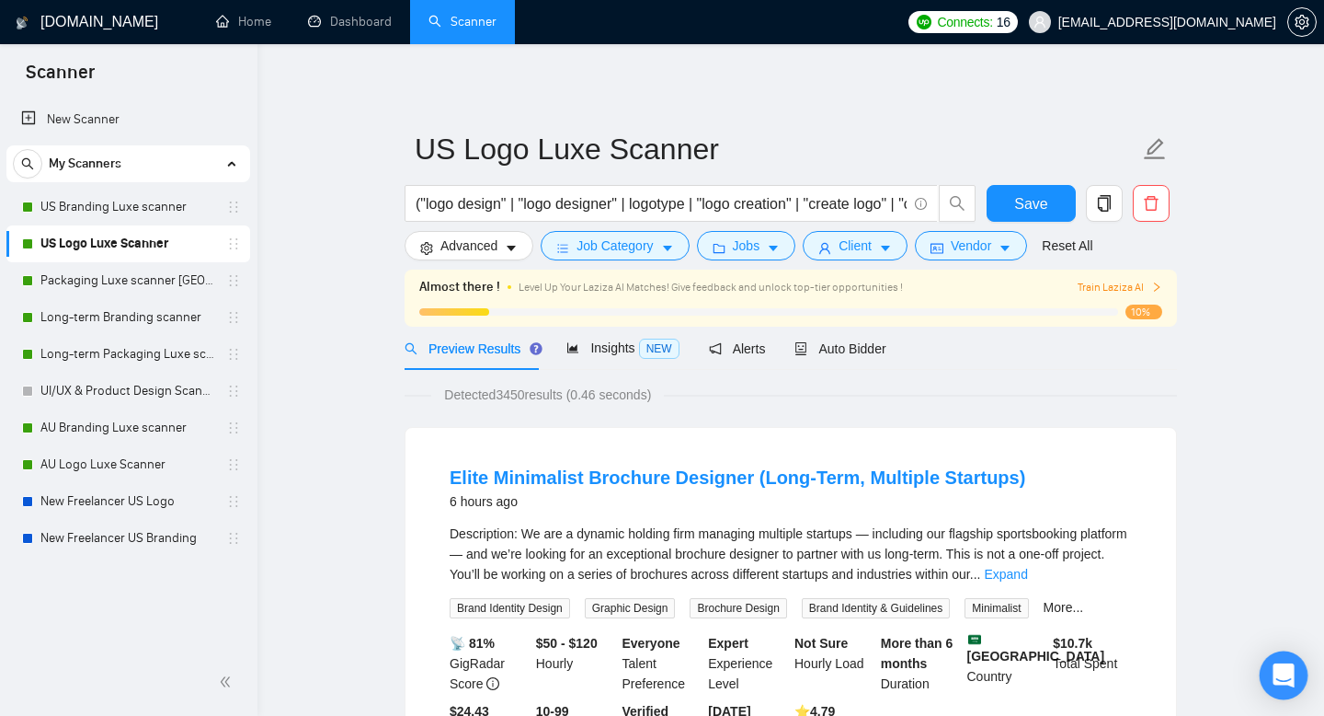
click at [1278, 685] on div "Open Intercom Messenger" at bounding box center [1284, 675] width 49 height 49
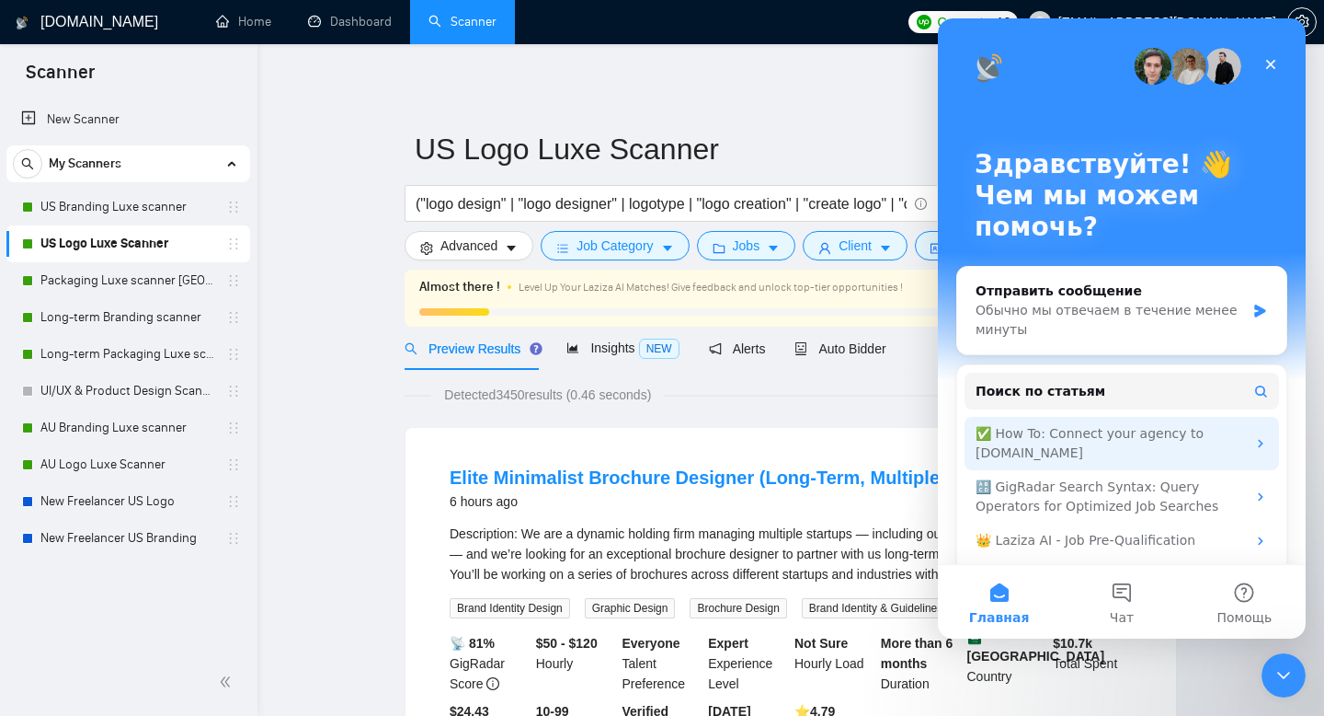
scroll to position [45, 0]
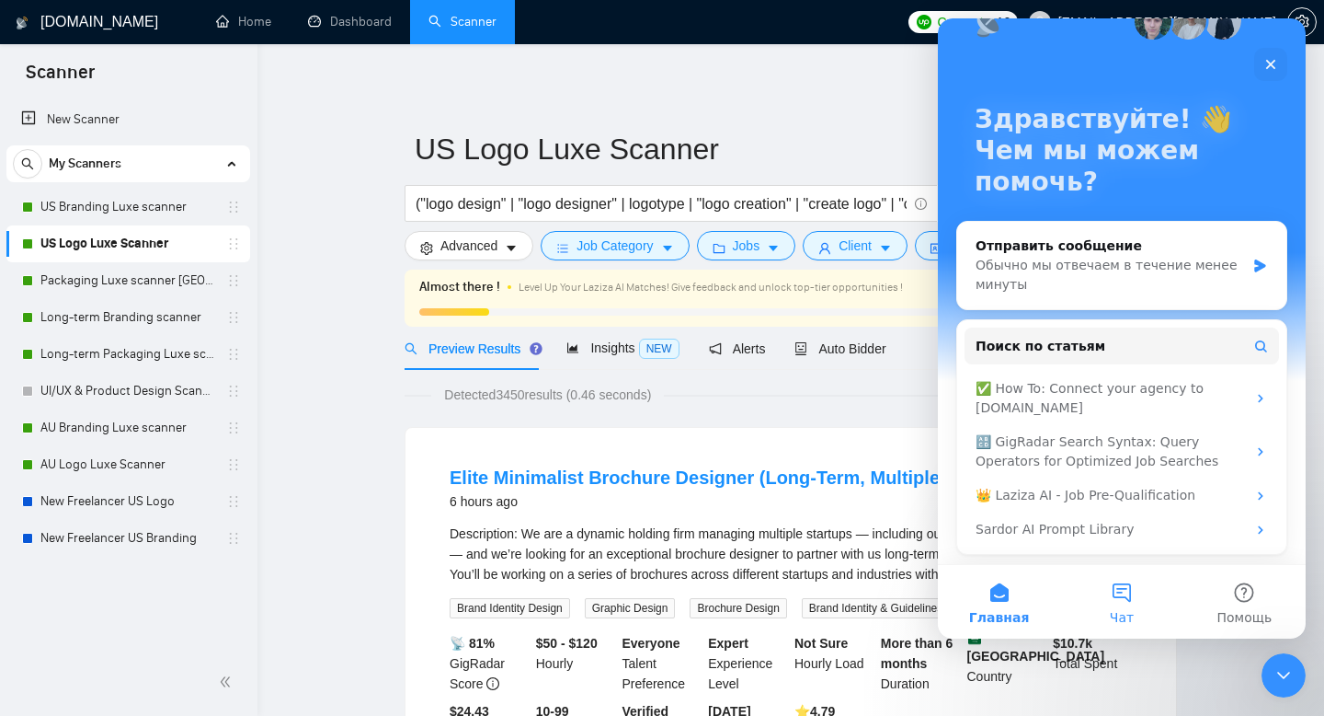
click at [1129, 592] on button "Чат" at bounding box center [1121, 602] width 122 height 74
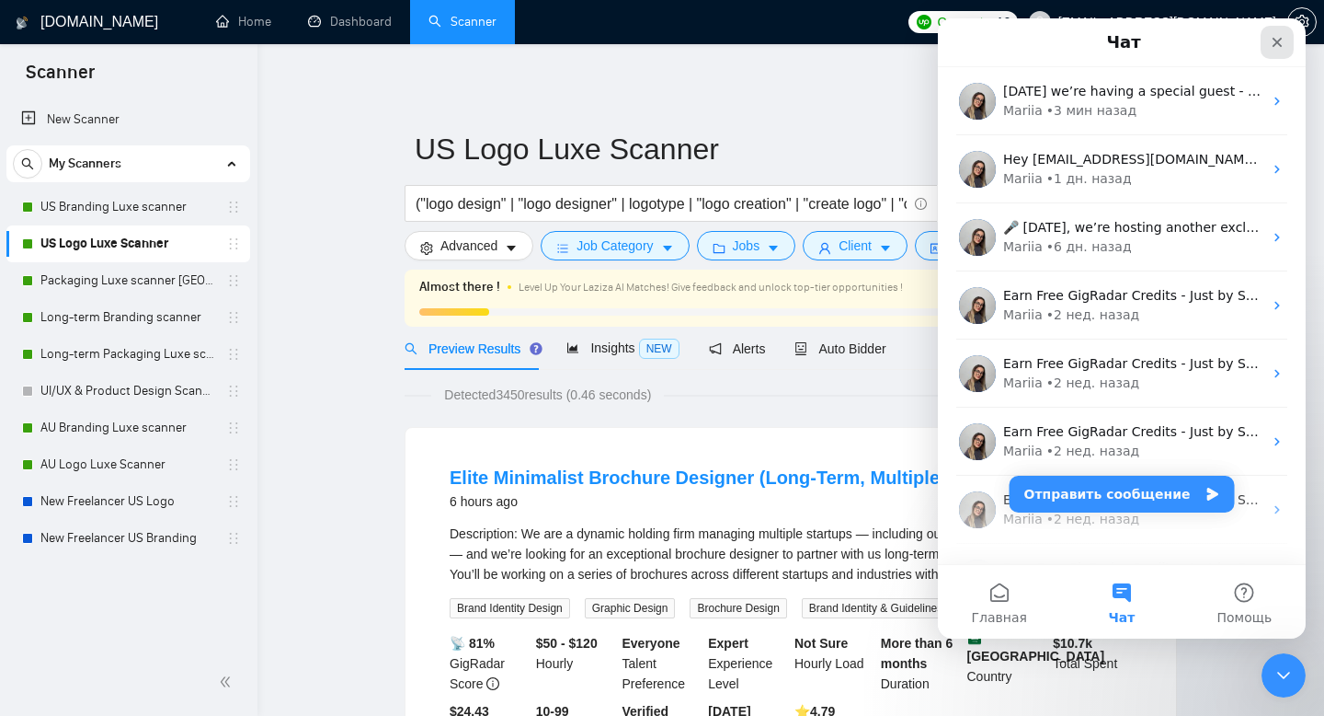
click at [1283, 42] on icon "Закрыть" at bounding box center [1277, 42] width 15 height 15
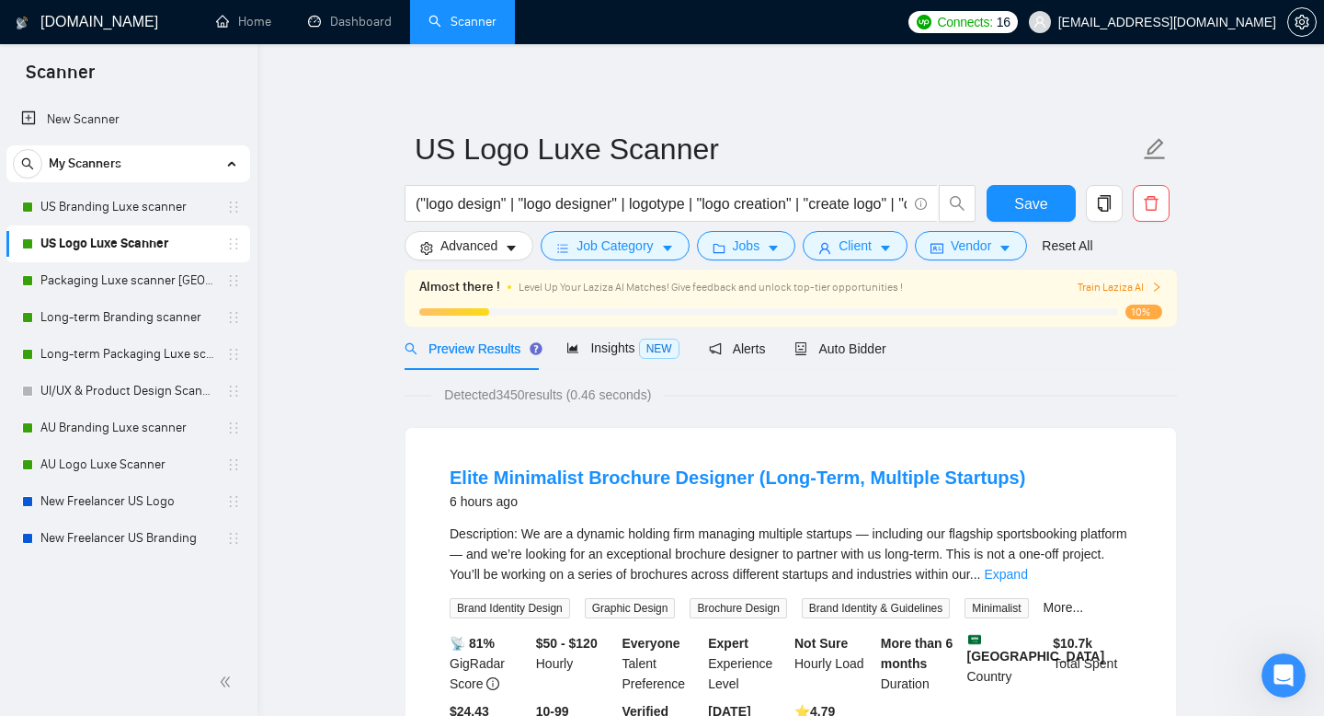
scroll to position [0, 0]
click at [127, 208] on link "US Branding Luxe scanner" at bounding box center [127, 207] width 175 height 37
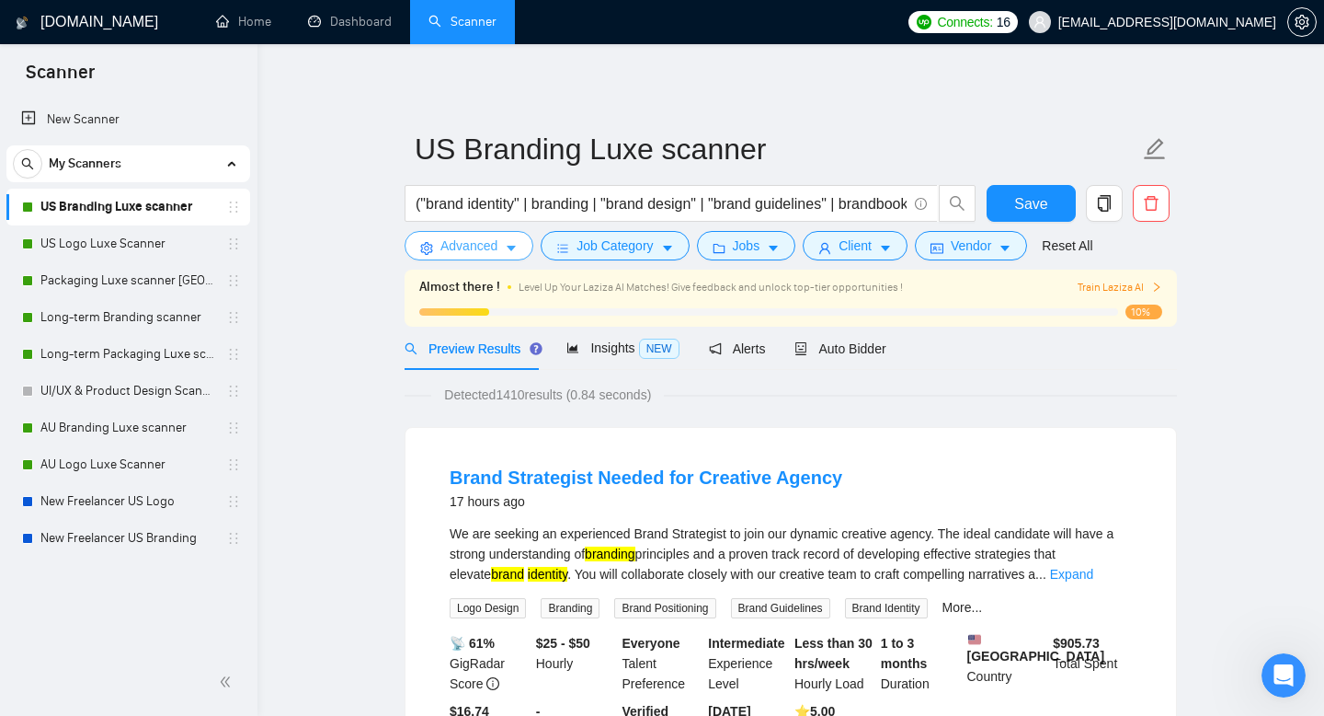
click at [482, 242] on span "Advanced" at bounding box center [469, 245] width 57 height 20
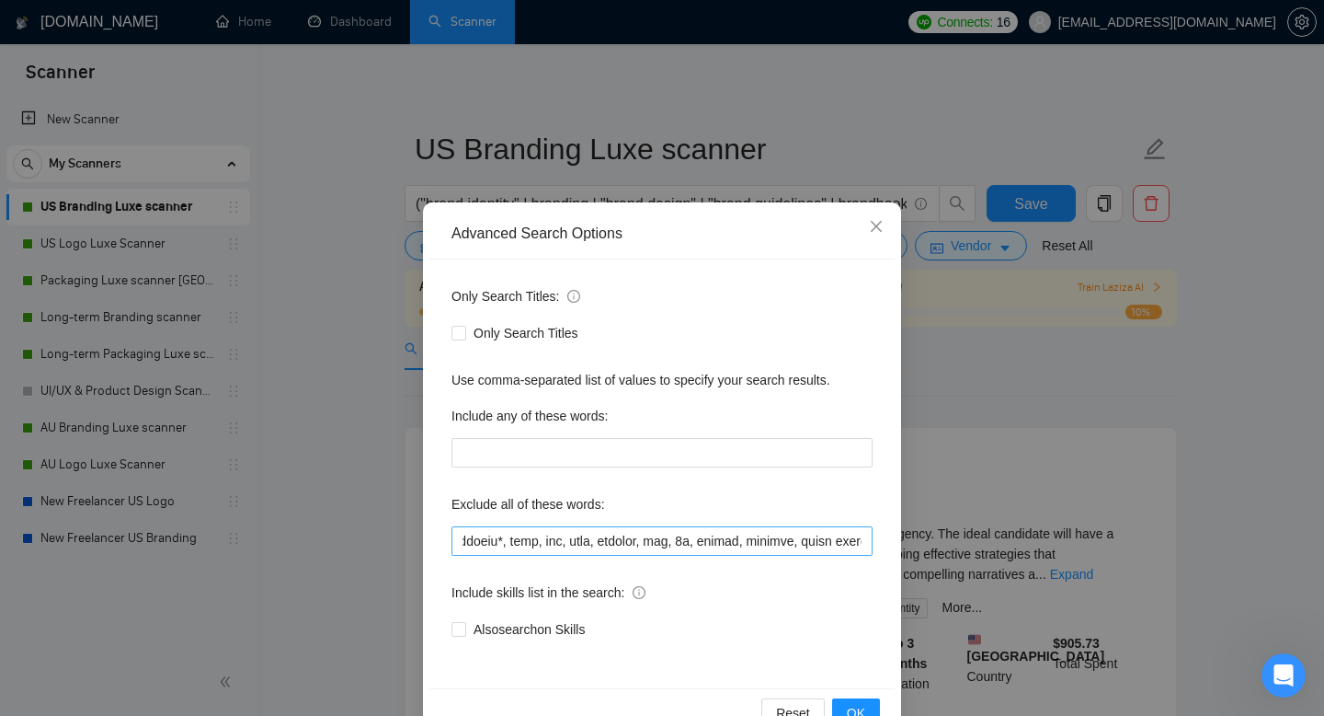
scroll to position [0, 239]
drag, startPoint x: 640, startPoint y: 540, endPoint x: 615, endPoint y: 538, distance: 24.9
click at [615, 538] on input "text" at bounding box center [662, 540] width 421 height 29
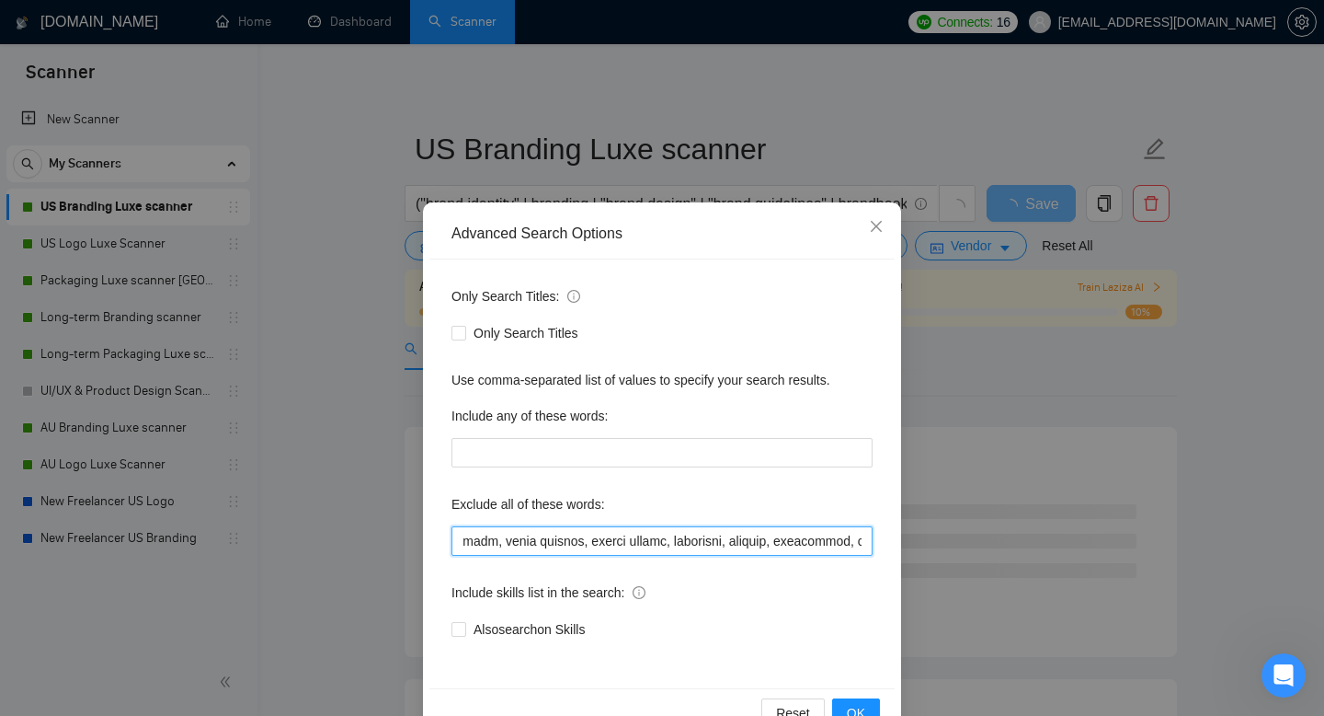
scroll to position [0, 492]
drag, startPoint x: 717, startPoint y: 539, endPoint x: 635, endPoint y: 534, distance: 82.9
click at [635, 534] on input "text" at bounding box center [662, 540] width 421 height 29
drag, startPoint x: 744, startPoint y: 542, endPoint x: 679, endPoint y: 542, distance: 65.3
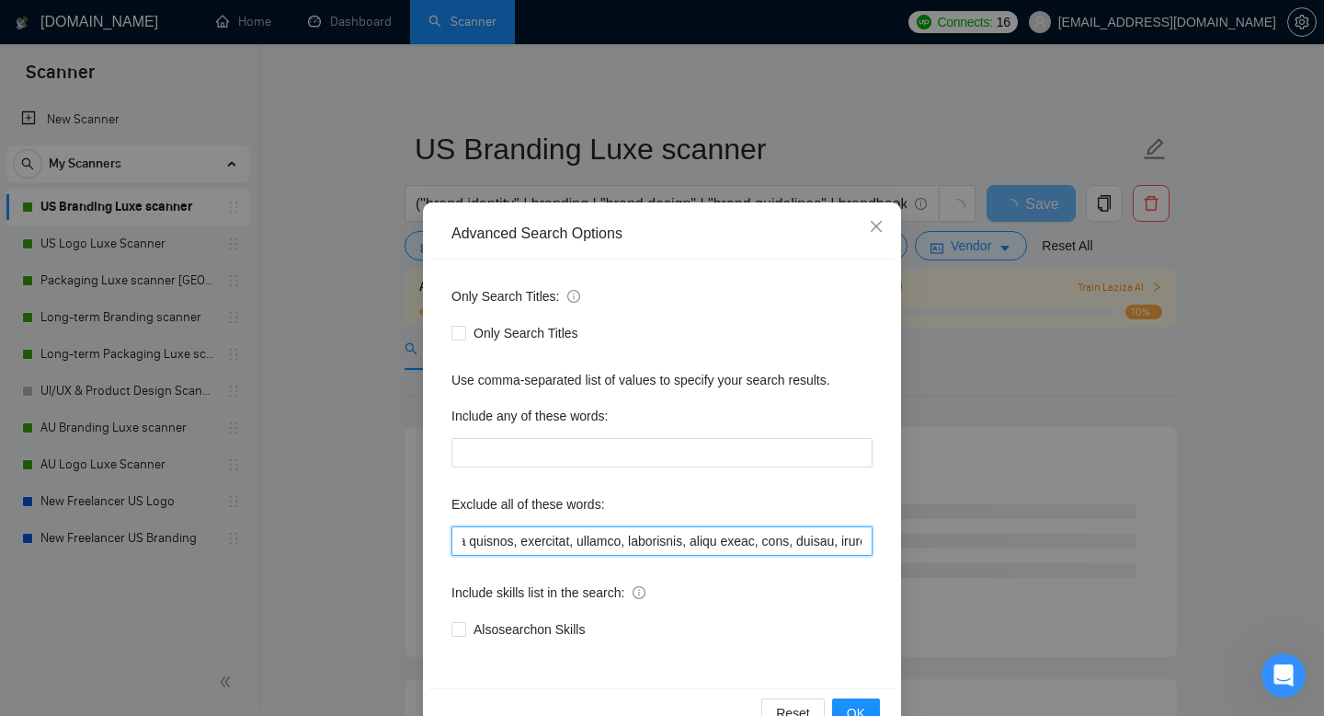
click at [679, 542] on input "text" at bounding box center [662, 540] width 421 height 29
drag, startPoint x: 748, startPoint y: 543, endPoint x: 680, endPoint y: 542, distance: 68.1
click at [680, 542] on input "text" at bounding box center [662, 540] width 421 height 29
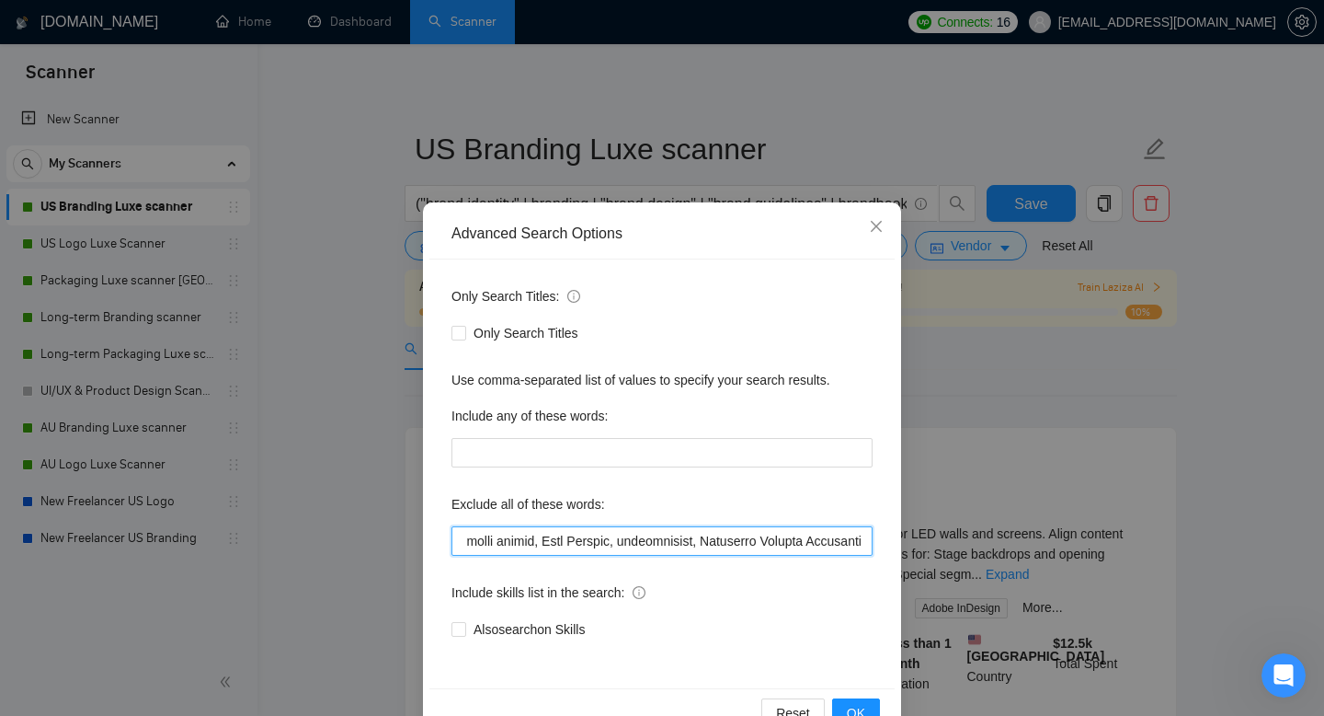
scroll to position [0, 1668]
type input "web, web3, web site, webflow, frontend, app branding*, html, css, fintech, nft,…"
